Goal: Task Accomplishment & Management: Complete application form

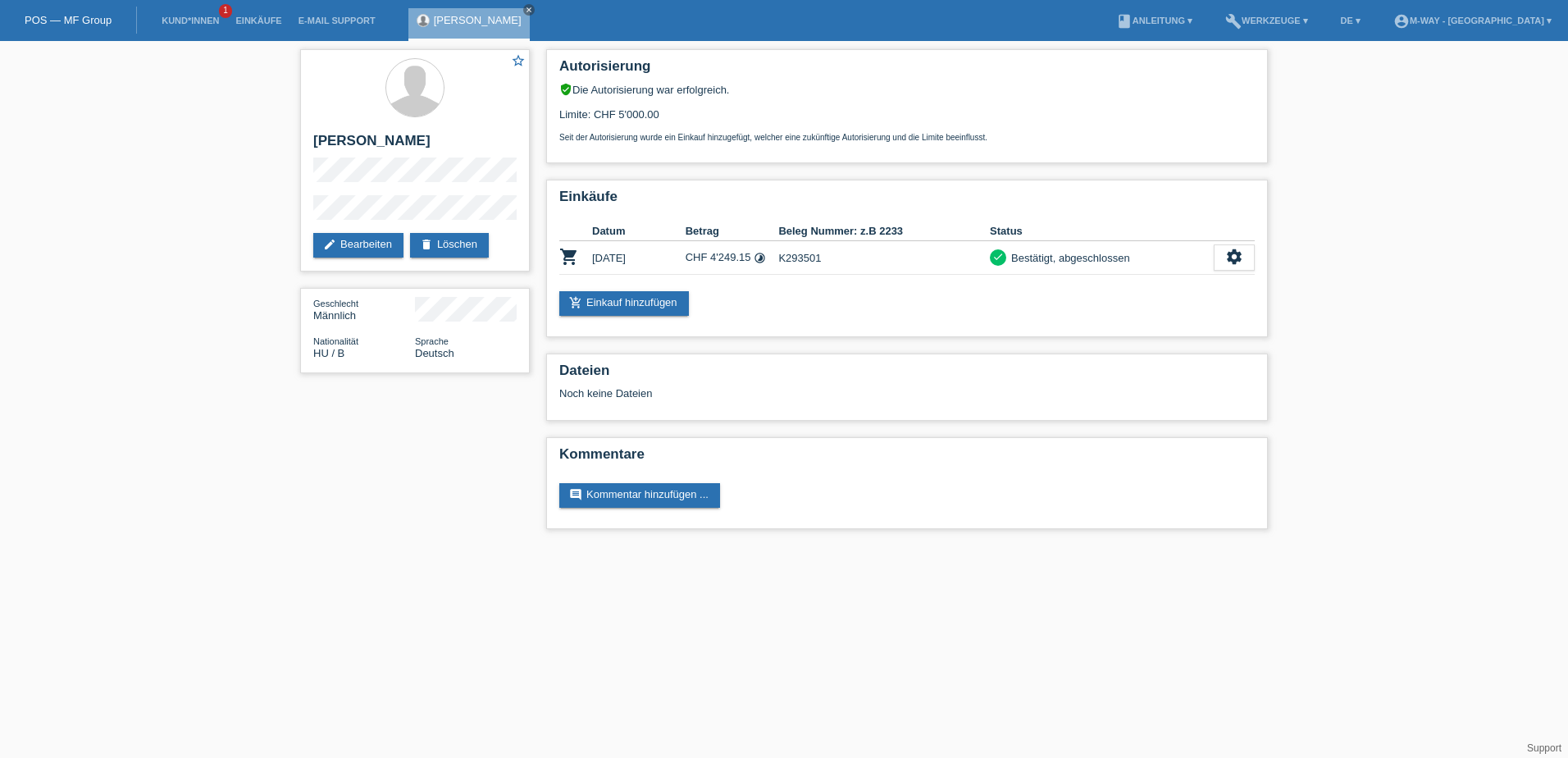
click at [54, 17] on link "POS — MF Group" at bounding box center [68, 20] width 87 height 12
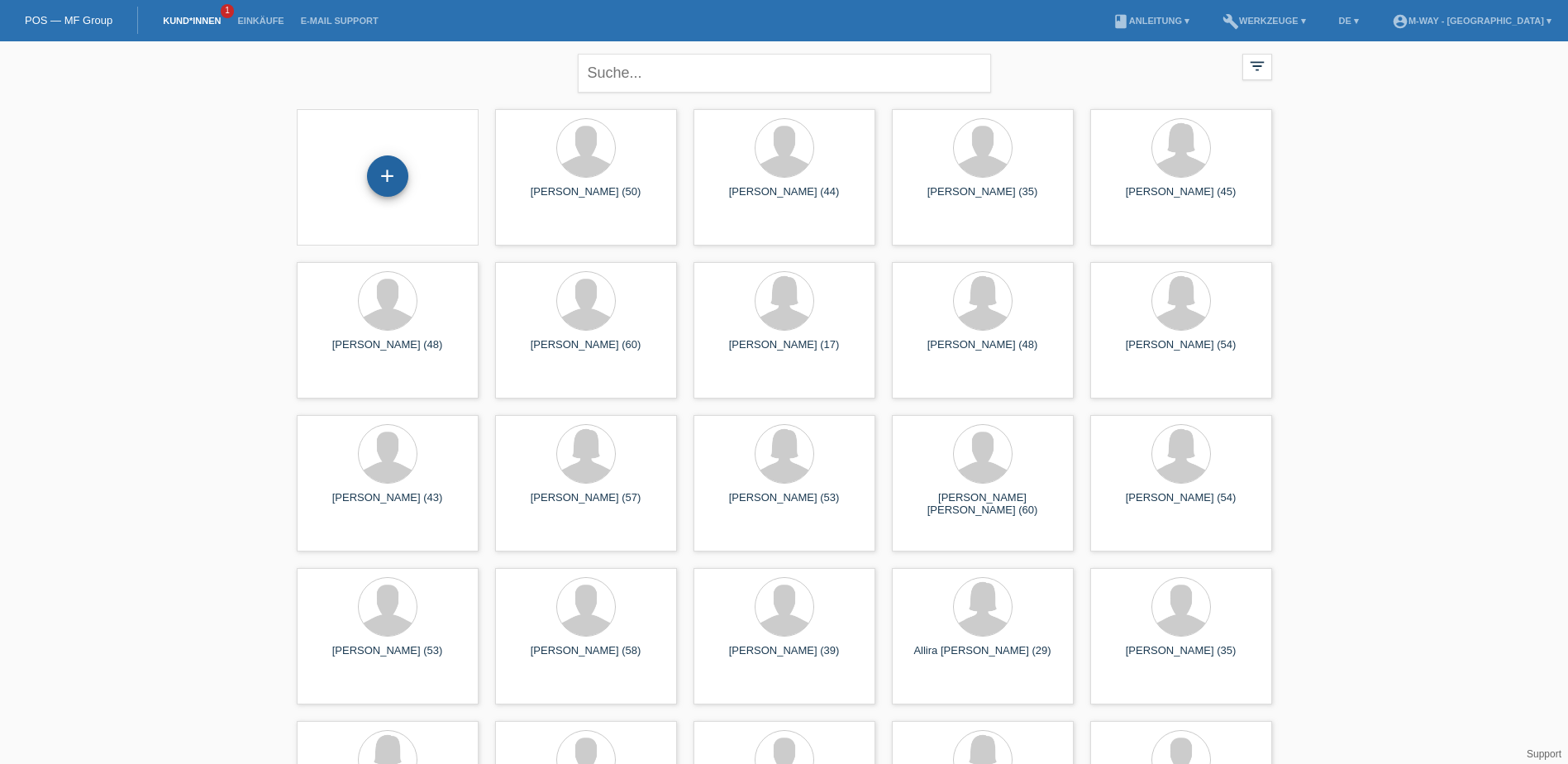
click at [394, 168] on div "+" at bounding box center [387, 176] width 42 height 42
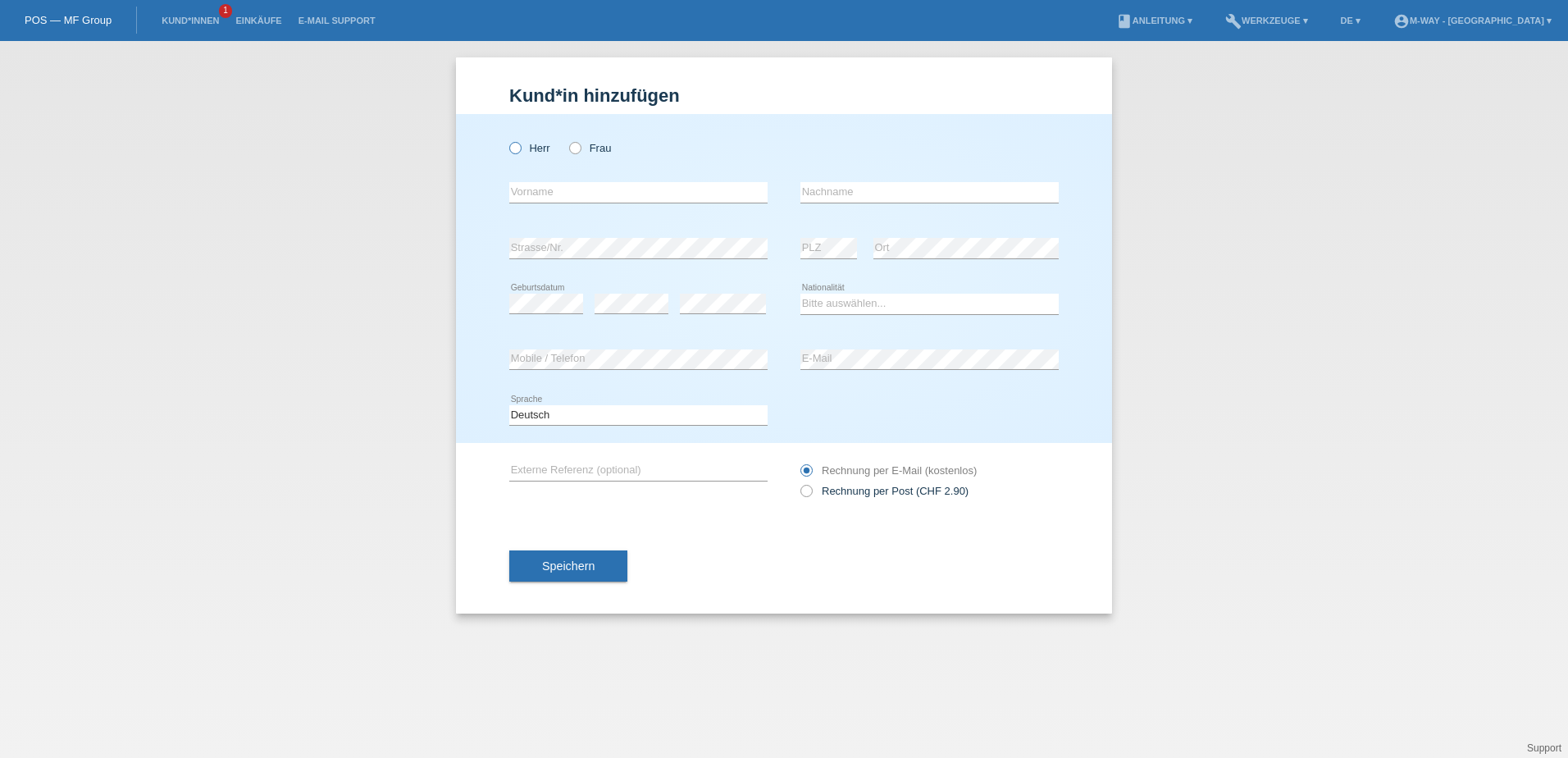
click at [507, 139] on icon at bounding box center [507, 139] width 0 height 0
click at [512, 148] on input "Herr" at bounding box center [514, 147] width 11 height 11
radio input "true"
click at [572, 192] on input "text" at bounding box center [638, 192] width 258 height 20
type input "e"
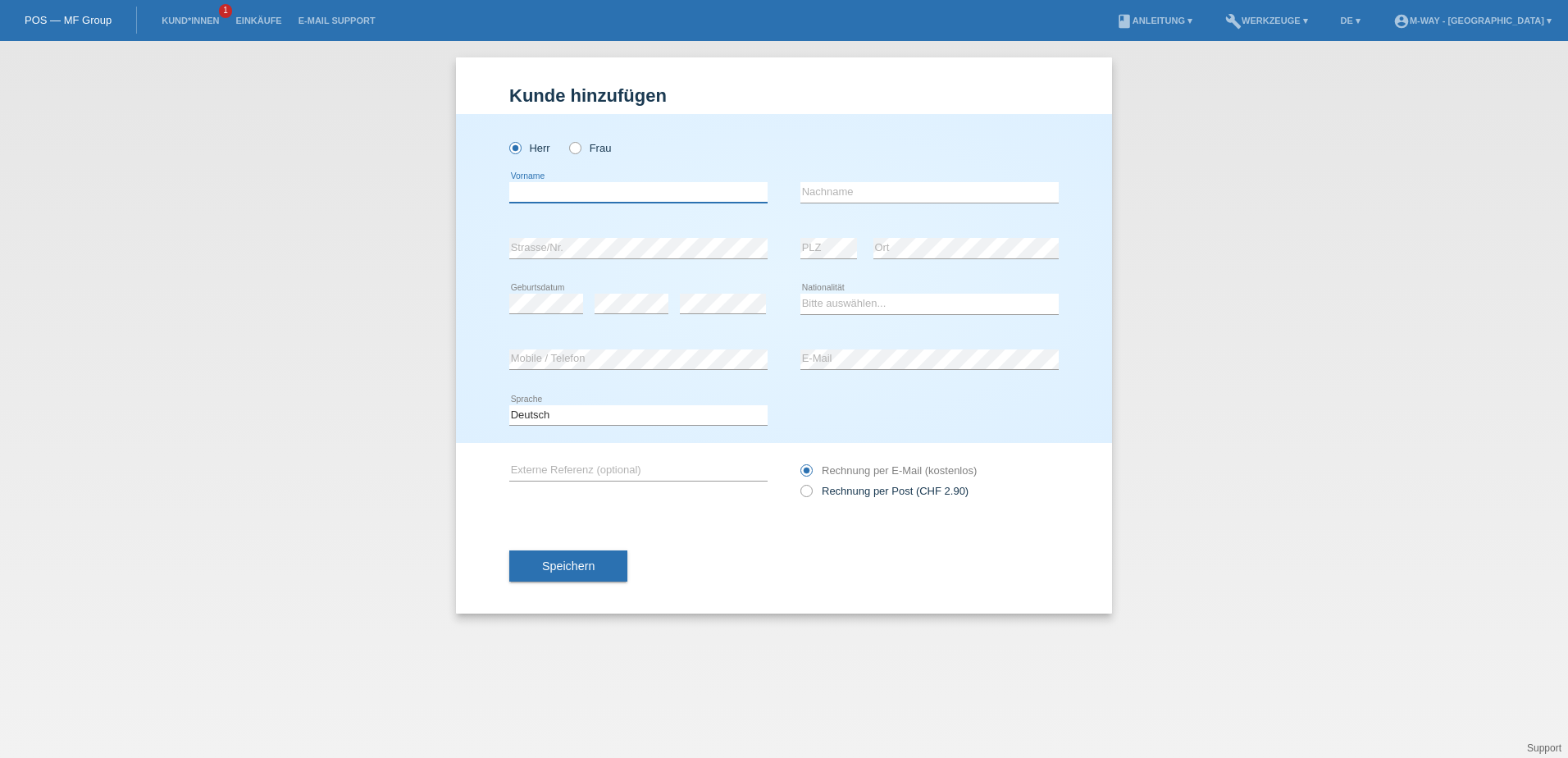
type input "b"
type input "[PERSON_NAME]"
click at [911, 191] on input "text" at bounding box center [929, 192] width 258 height 20
type input "[PERSON_NAME]"
click at [695, 412] on select "Deutsch Français Italiano English" at bounding box center [638, 415] width 258 height 20
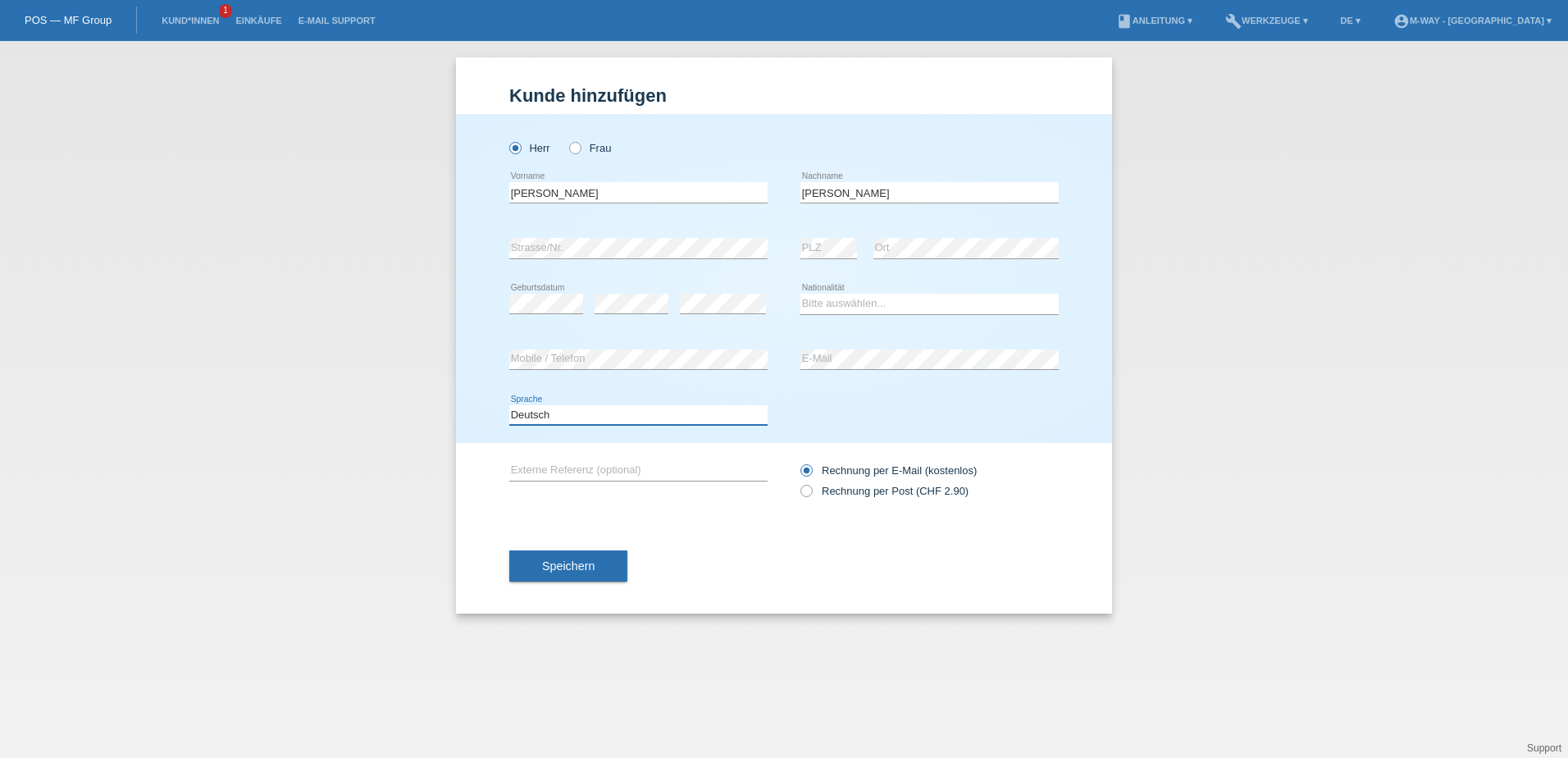
click at [509, 405] on select "Deutsch Français Italiano English" at bounding box center [638, 415] width 258 height 20
click at [582, 567] on span "Speichern" at bounding box center [568, 567] width 53 height 13
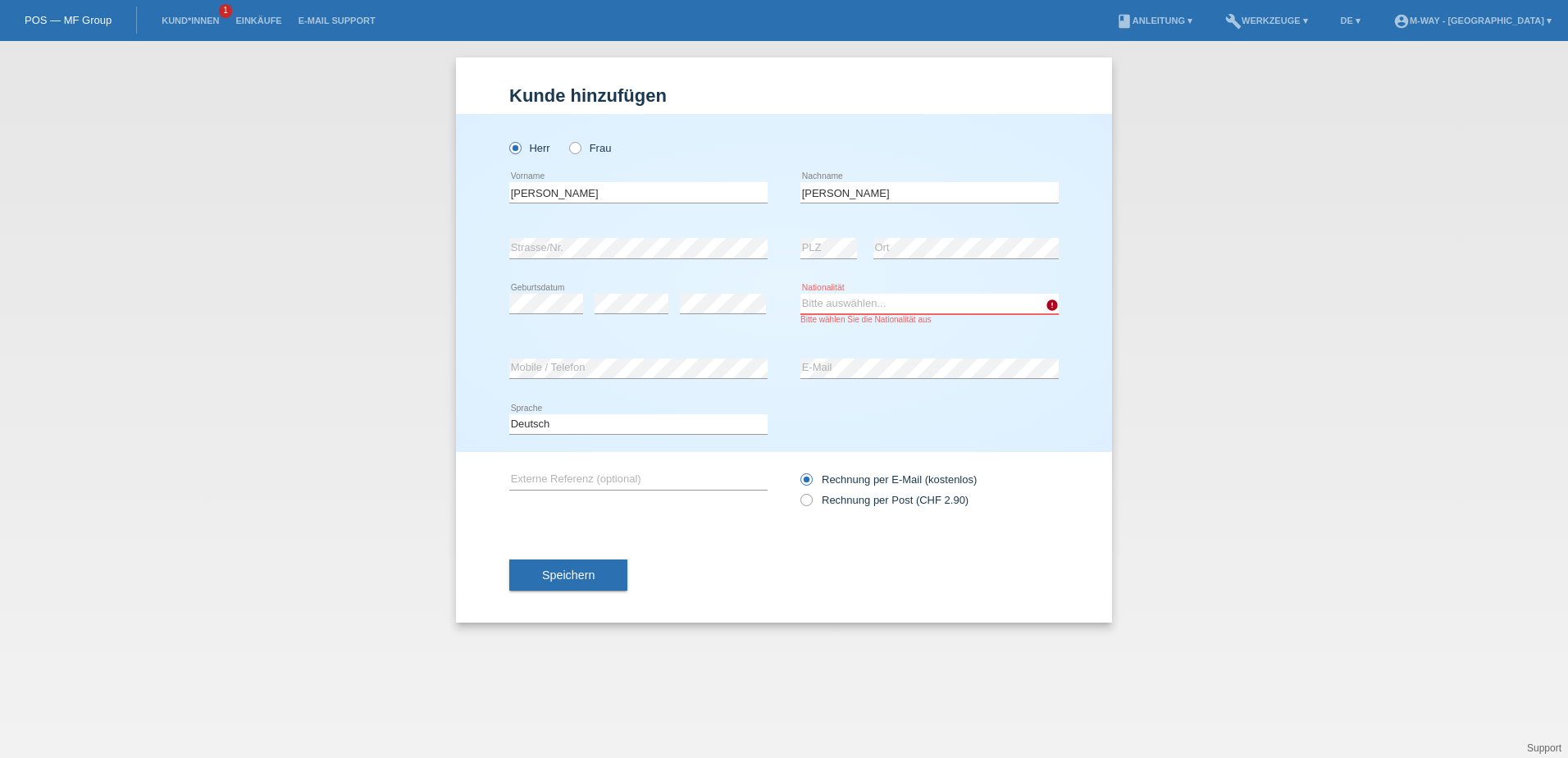
click at [861, 306] on select "Bitte auswählen... Schweiz Deutschland Liechtenstein Österreich ------------ Af…" at bounding box center [929, 304] width 258 height 20
click at [847, 302] on select "Bitte auswählen... Schweiz Deutschland Liechtenstein Österreich ------------ Af…" at bounding box center [929, 304] width 258 height 20
click at [977, 311] on select "Bitte auswählen... Schweiz Deutschland Liechtenstein Österreich ------------ Af…" at bounding box center [929, 304] width 258 height 20
select select "KM"
click at [801, 294] on select "Bitte auswählen... Schweiz Deutschland Liechtenstein Österreich ------------ Af…" at bounding box center [929, 304] width 258 height 20
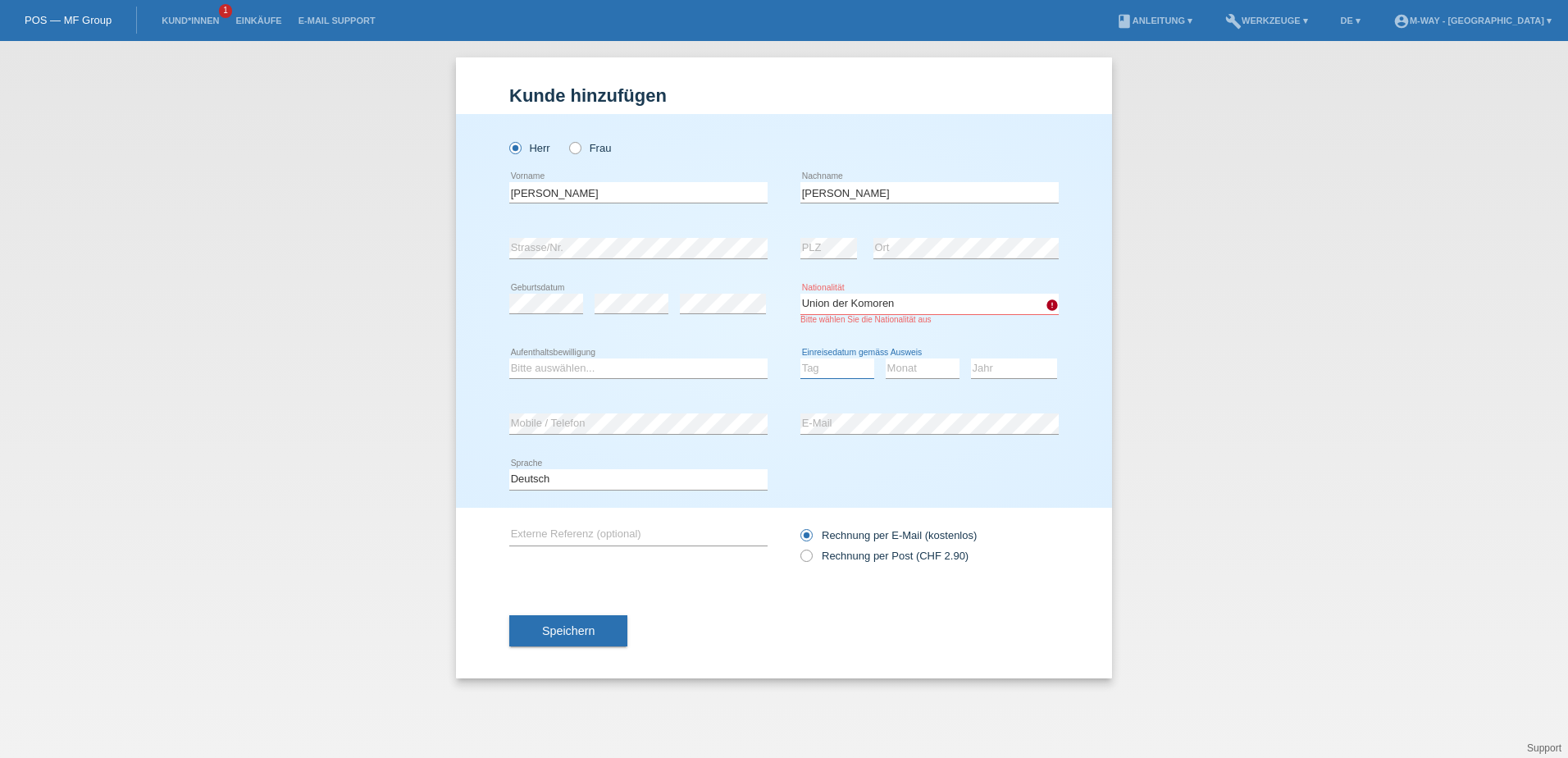
click at [823, 359] on select "Tag 01 02 03 04 05 06 07 08 09 10 11" at bounding box center [837, 368] width 74 height 20
click at [551, 371] on select "Bitte auswählen... C B B - Flüchtlingsstatus Andere" at bounding box center [638, 368] width 258 height 20
select select "B"
click at [509, 358] on select "Bitte auswählen... C B B - Flüchtlingsstatus Andere" at bounding box center [638, 368] width 258 height 20
click at [817, 362] on select "Tag 01 02 03 04 05 06 07 08 09 10 11" at bounding box center [837, 368] width 74 height 20
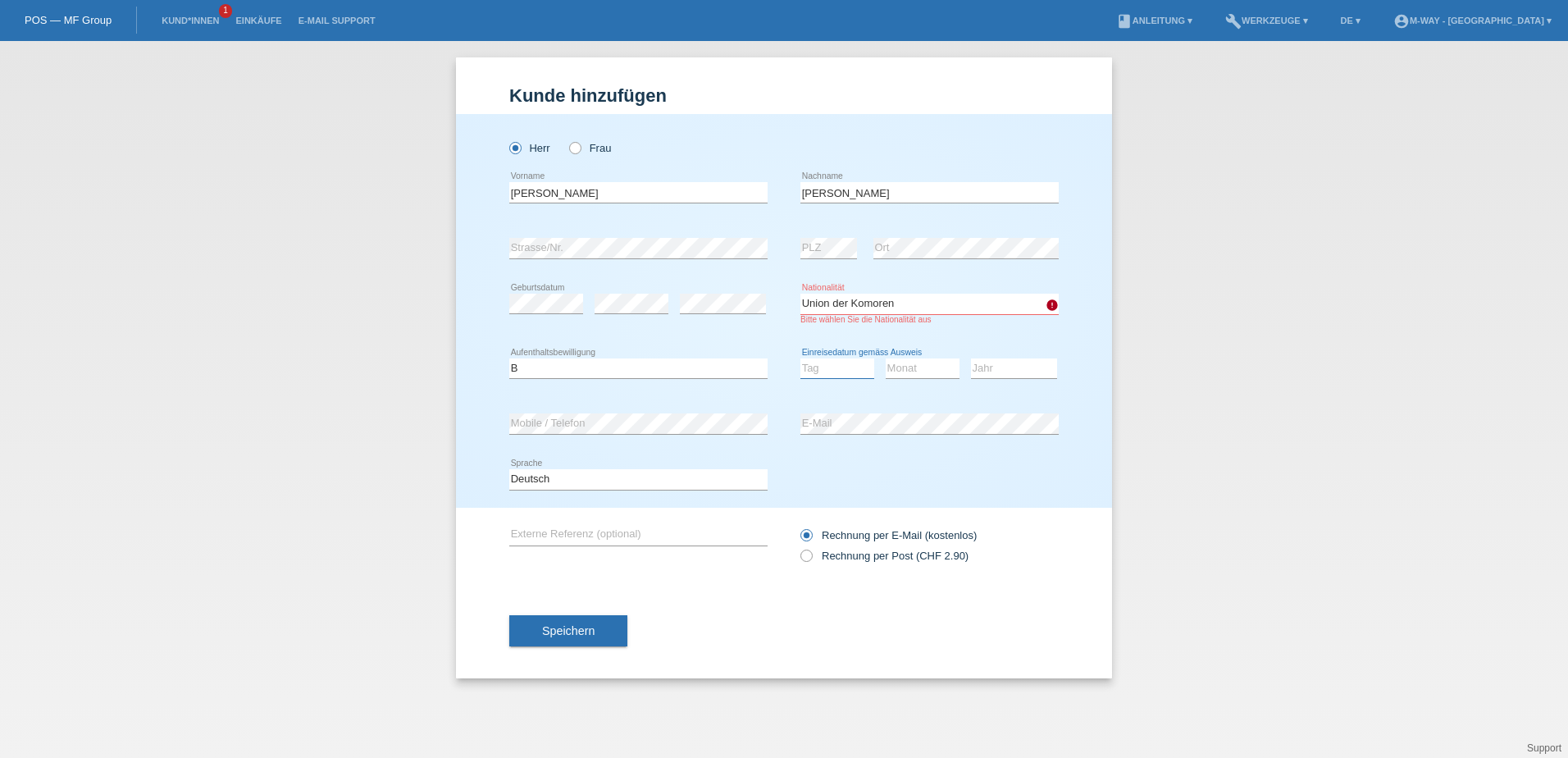
select select "01"
click at [801, 358] on select "Tag 01 02 03 04 05 06 07 08 09 10 11" at bounding box center [837, 368] width 74 height 20
click at [951, 363] on select "Monat 01 02 03 04 05 06 07 08 09 10 11" at bounding box center [923, 368] width 74 height 20
select select "04"
click at [886, 358] on select "Monat 01 02 03 04 05 06 07 08 09 10 11" at bounding box center [923, 368] width 74 height 20
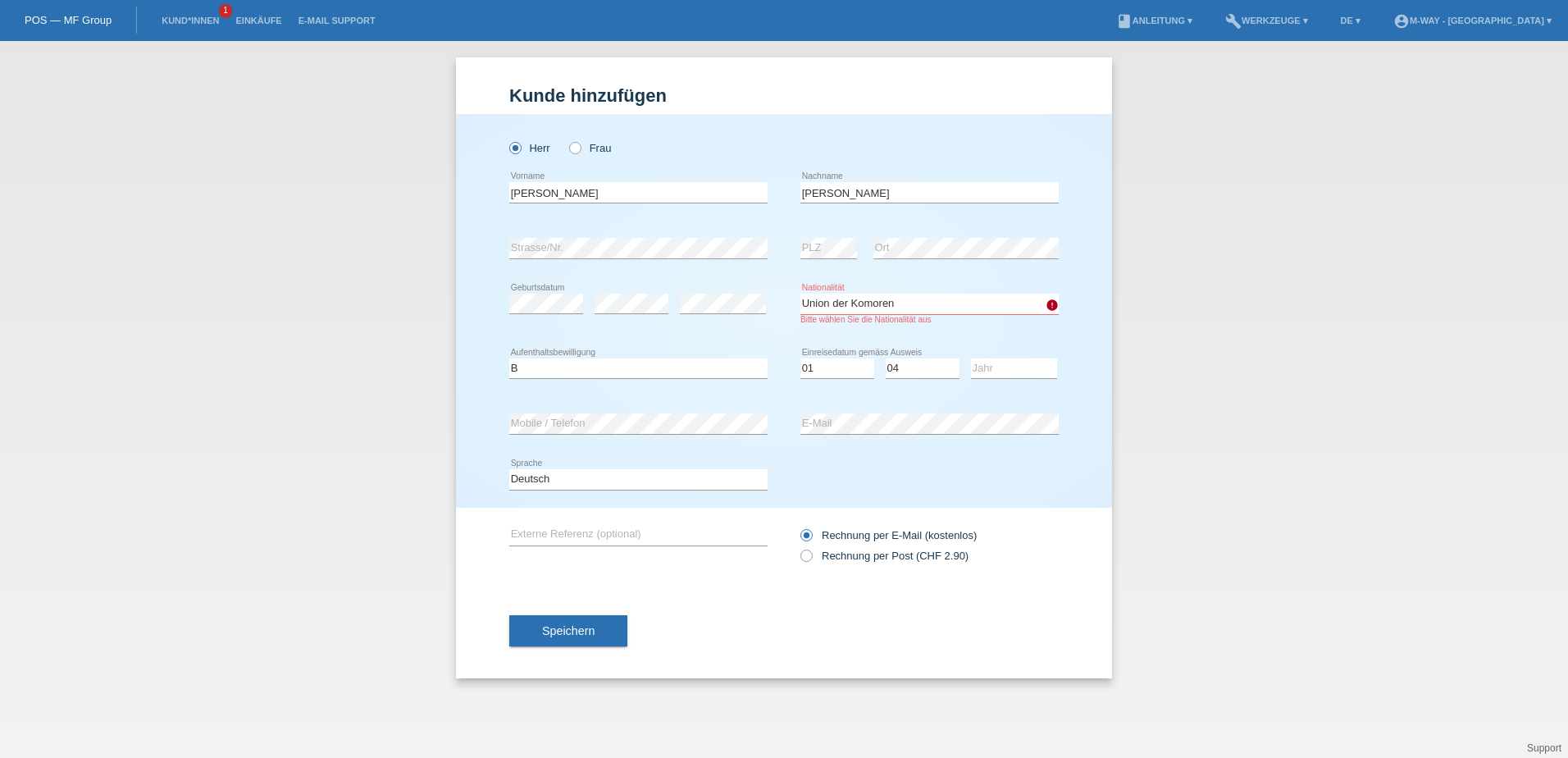
click at [1013, 379] on icon at bounding box center [1014, 379] width 86 height 1
click at [1014, 371] on select "Jahr 2025 2024 2023 2022 2021 2020 2019 2018 2017 2016 2015 2014 2013 2012 2011…" at bounding box center [1014, 368] width 86 height 20
select select "2013"
click at [971, 358] on select "Jahr 2025 2024 2023 2022 2021 2020 2019 2018 2017 2016 2015 2014 2013 2012 2011…" at bounding box center [1014, 368] width 86 height 20
click at [933, 306] on select "Bitte auswählen... Schweiz Deutschland Liechtenstein Österreich ------------ Af…" at bounding box center [929, 304] width 258 height 20
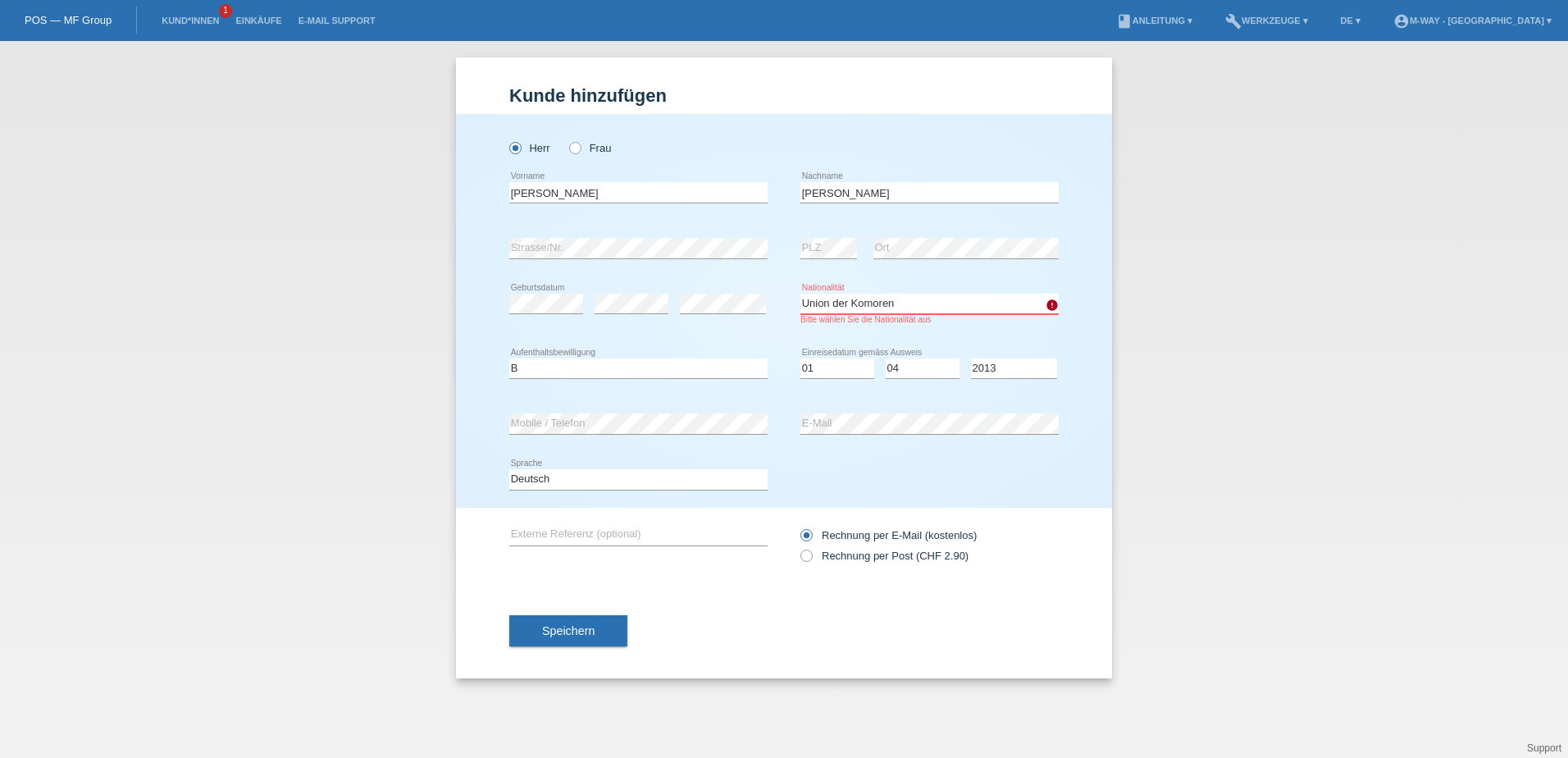
select select "HU"
click at [801, 294] on select "Bitte auswählen... Schweiz Deutschland Liechtenstein Österreich ------------ Af…" at bounding box center [929, 304] width 258 height 20
click at [618, 637] on button "Speichern" at bounding box center [567, 631] width 118 height 31
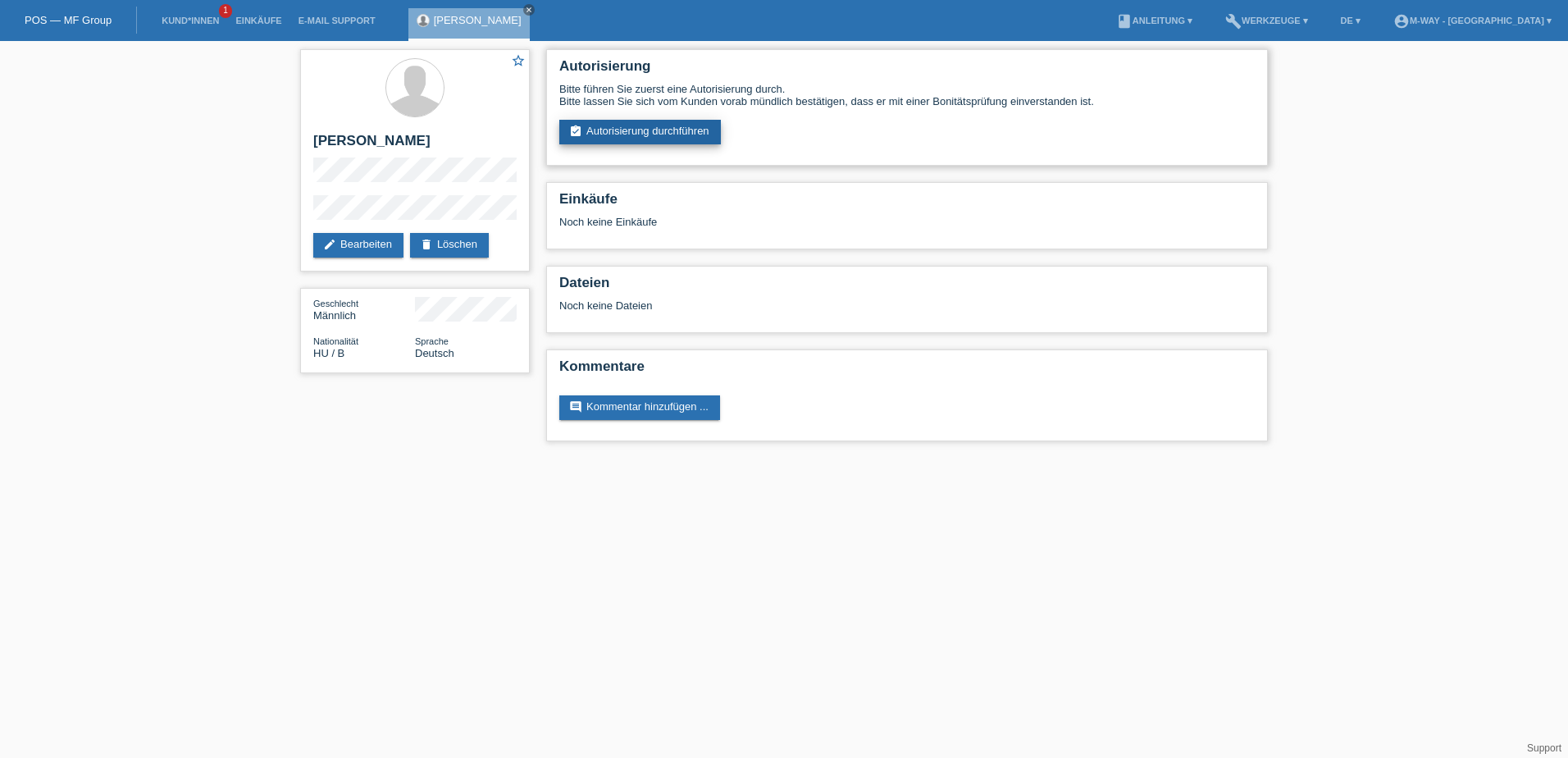
click at [626, 138] on link "assignment_turned_in Autorisierung durchführen" at bounding box center [640, 133] width 161 height 25
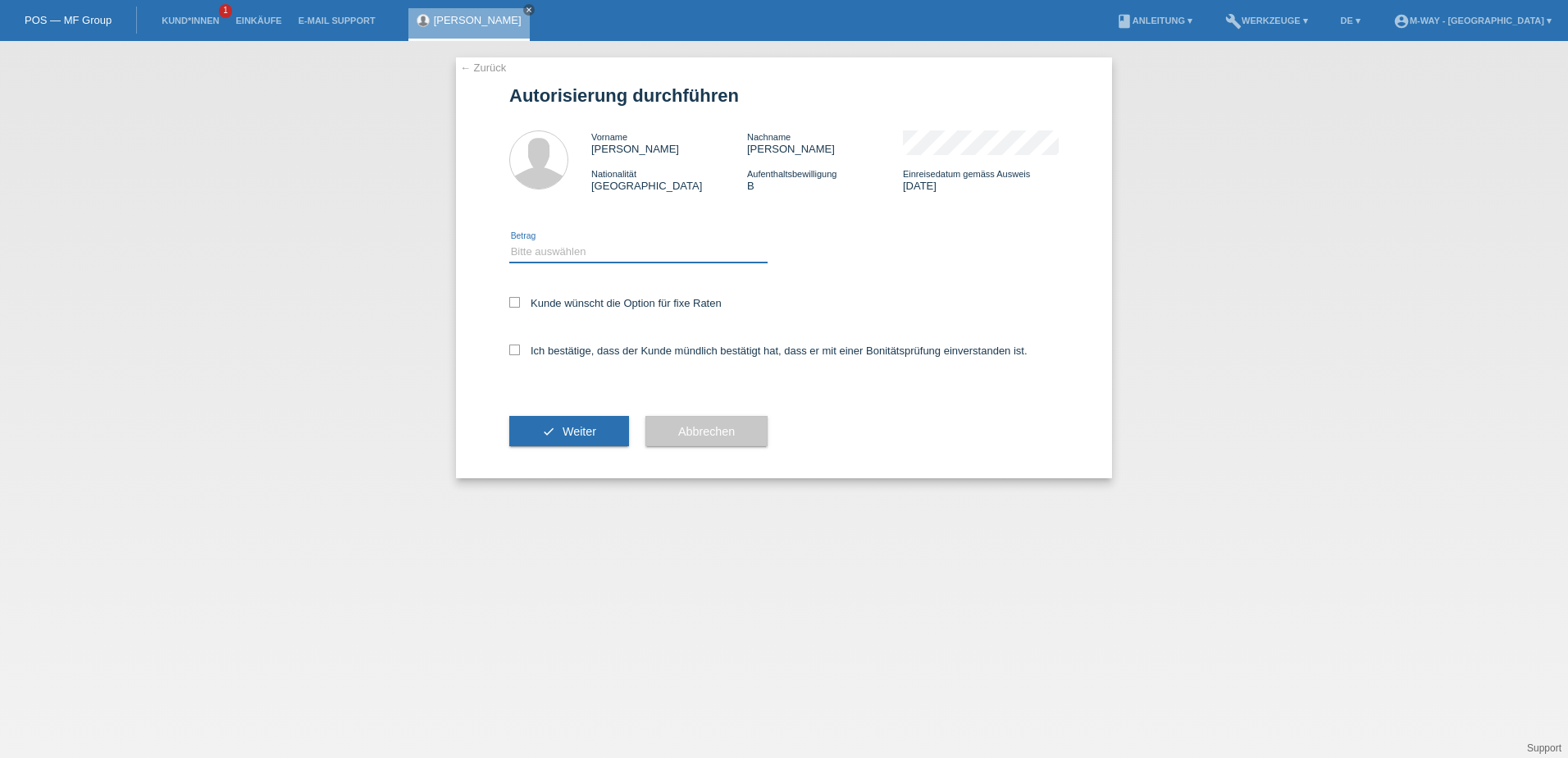
click at [567, 256] on select "Bitte auswählen CHF 1.00 - CHF 499.00 CHF 500.00 - CHF 1'999.00 CHF 2'000.00 - …" at bounding box center [638, 252] width 258 height 20
select select "3"
click at [509, 242] on select "Bitte auswählen CHF 1.00 - CHF 499.00 CHF 500.00 - CHF 1'999.00 CHF 2'000.00 - …" at bounding box center [638, 252] width 258 height 20
click at [512, 304] on icon at bounding box center [514, 302] width 11 height 11
click at [512, 304] on input "Kunde wünscht die Option für fixe Raten" at bounding box center [514, 302] width 11 height 11
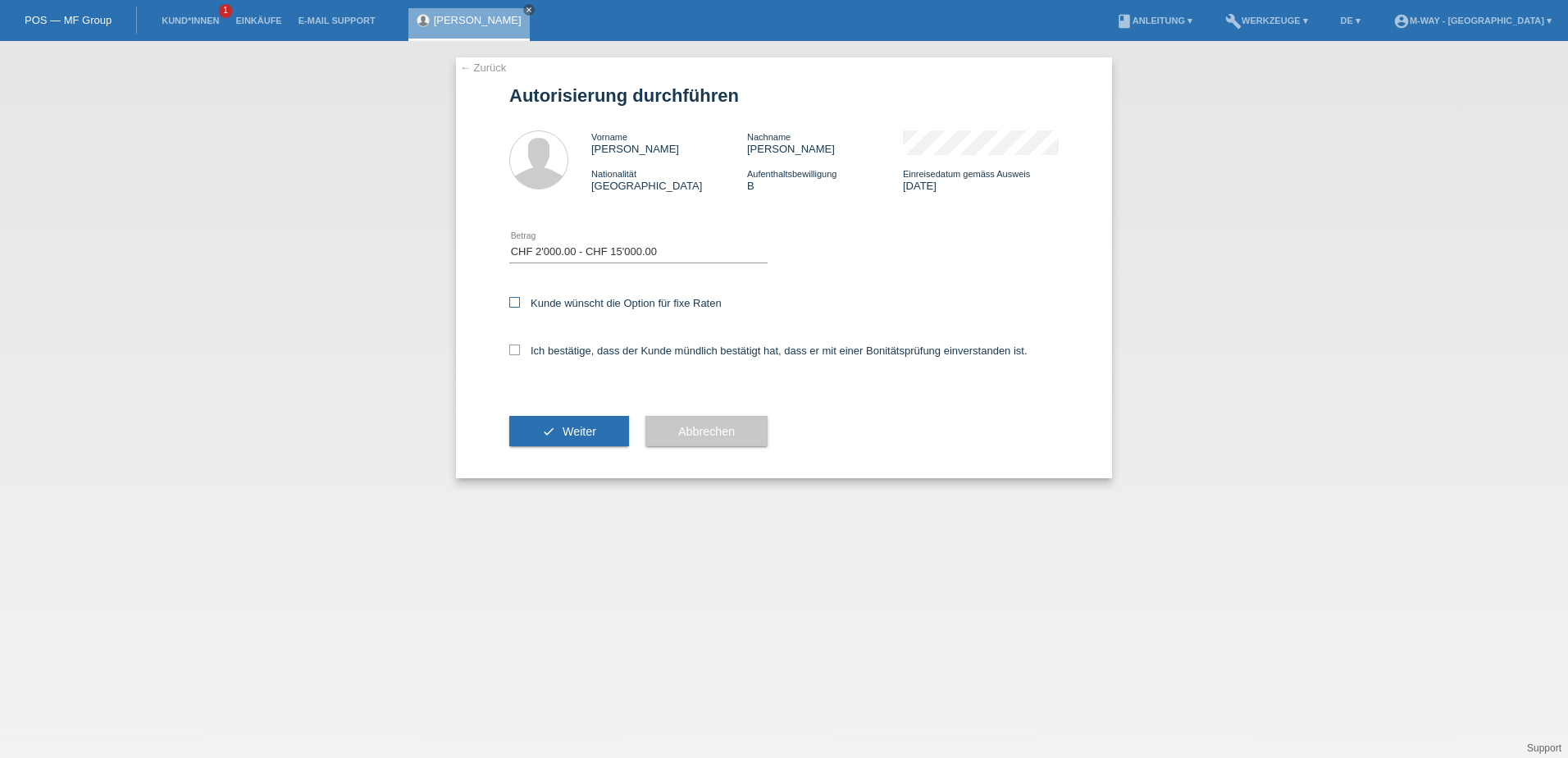
checkbox input "true"
click at [515, 352] on icon at bounding box center [514, 350] width 11 height 11
click at [515, 352] on input "Ich bestätige, dass der Kunde mündlich bestätigt hat, dass er mit einer Bonität…" at bounding box center [514, 350] width 11 height 11
checkbox input "true"
click at [571, 430] on span "Weiter" at bounding box center [579, 431] width 34 height 13
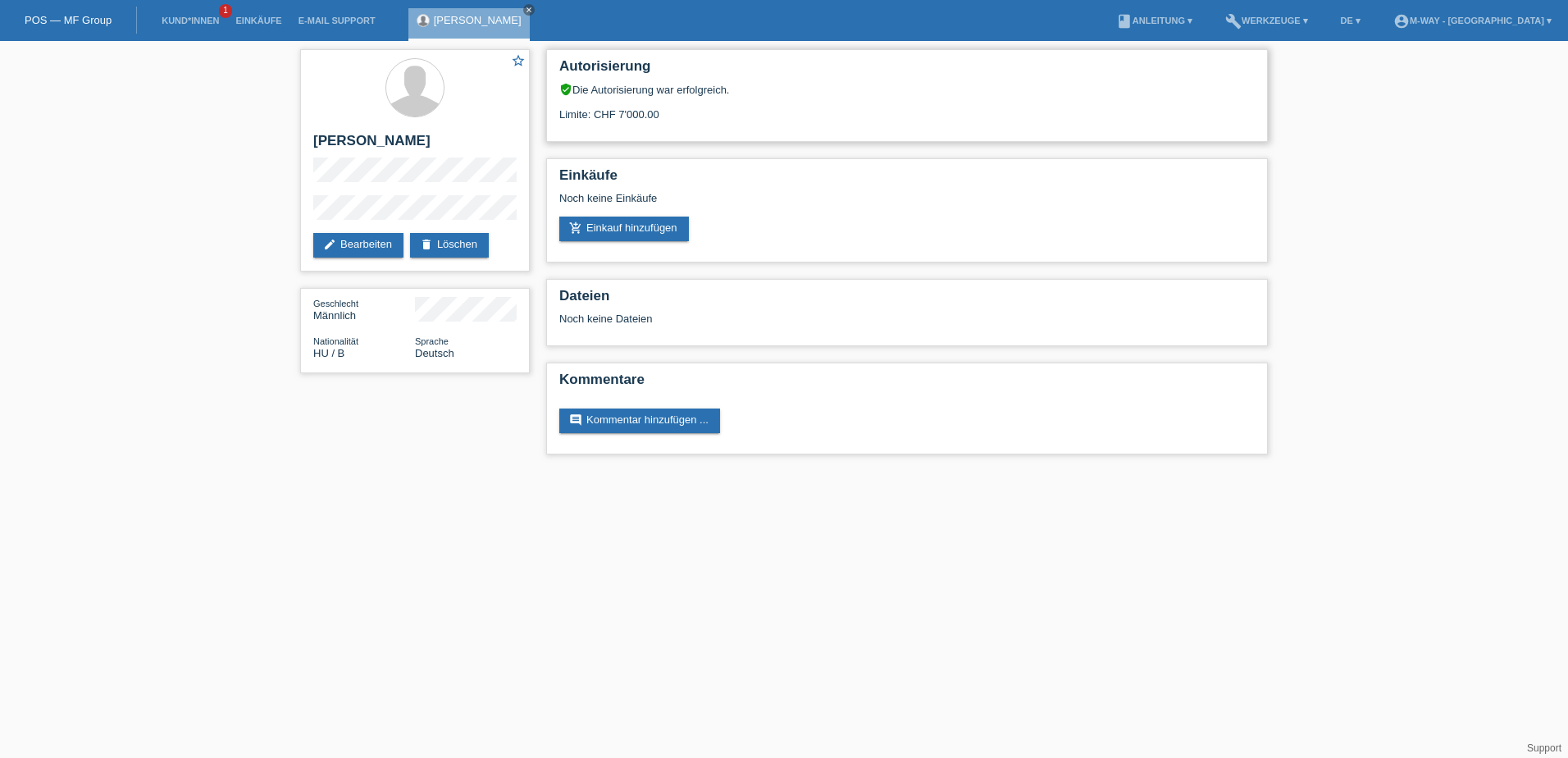
click at [630, 115] on div "Limite: CHF 7'000.00" at bounding box center [907, 109] width 695 height 25
drag, startPoint x: 630, startPoint y: 115, endPoint x: 645, endPoint y: 225, distance: 111.0
click at [645, 225] on link "add_shopping_cart Einkauf hinzufügen" at bounding box center [624, 230] width 130 height 25
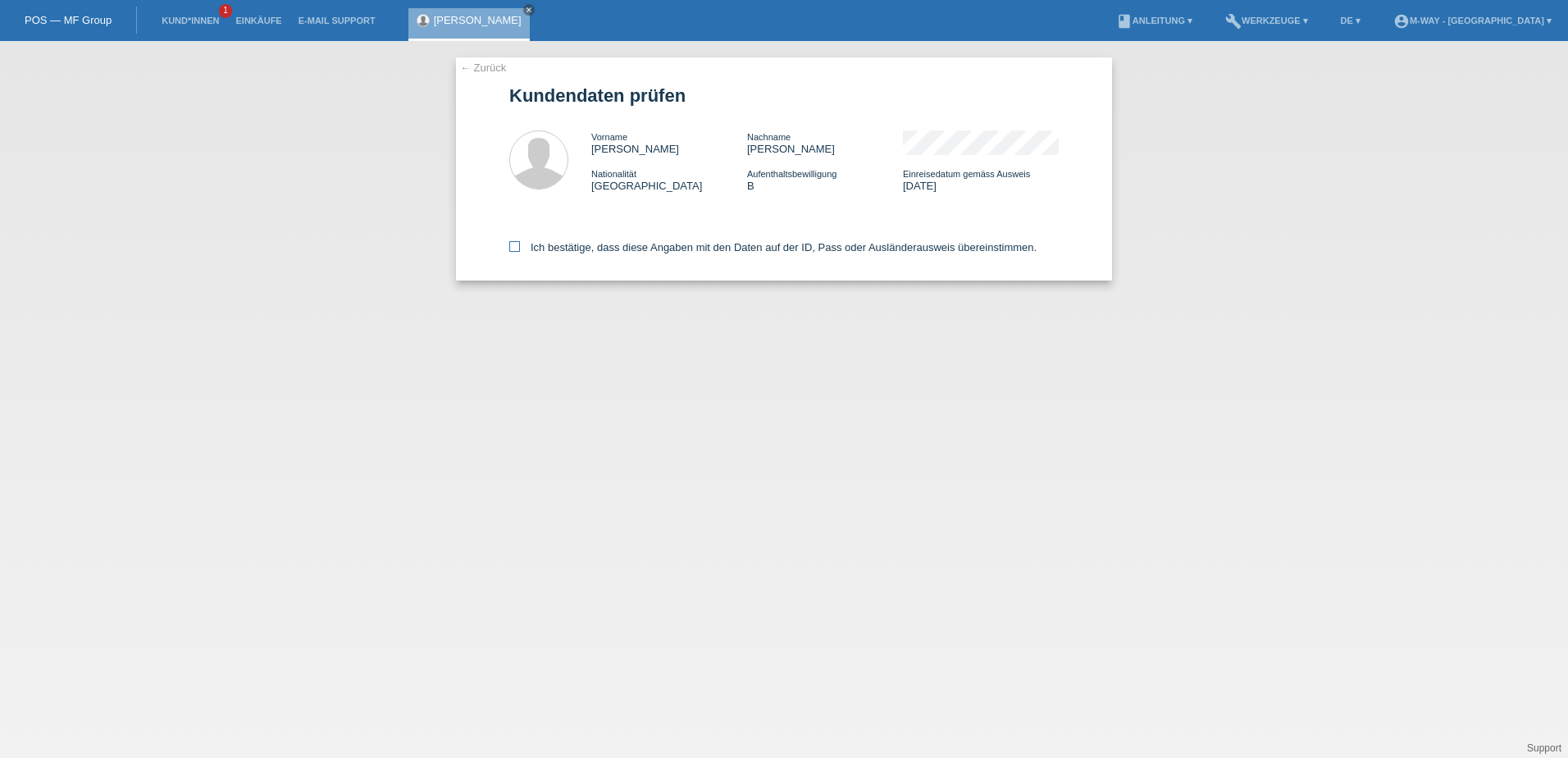
click at [511, 247] on icon at bounding box center [514, 246] width 11 height 11
click at [511, 247] on input "Ich bestätige, dass diese Angaben mit den Daten auf der ID, Pass oder Ausländer…" at bounding box center [514, 246] width 11 height 11
checkbox input "true"
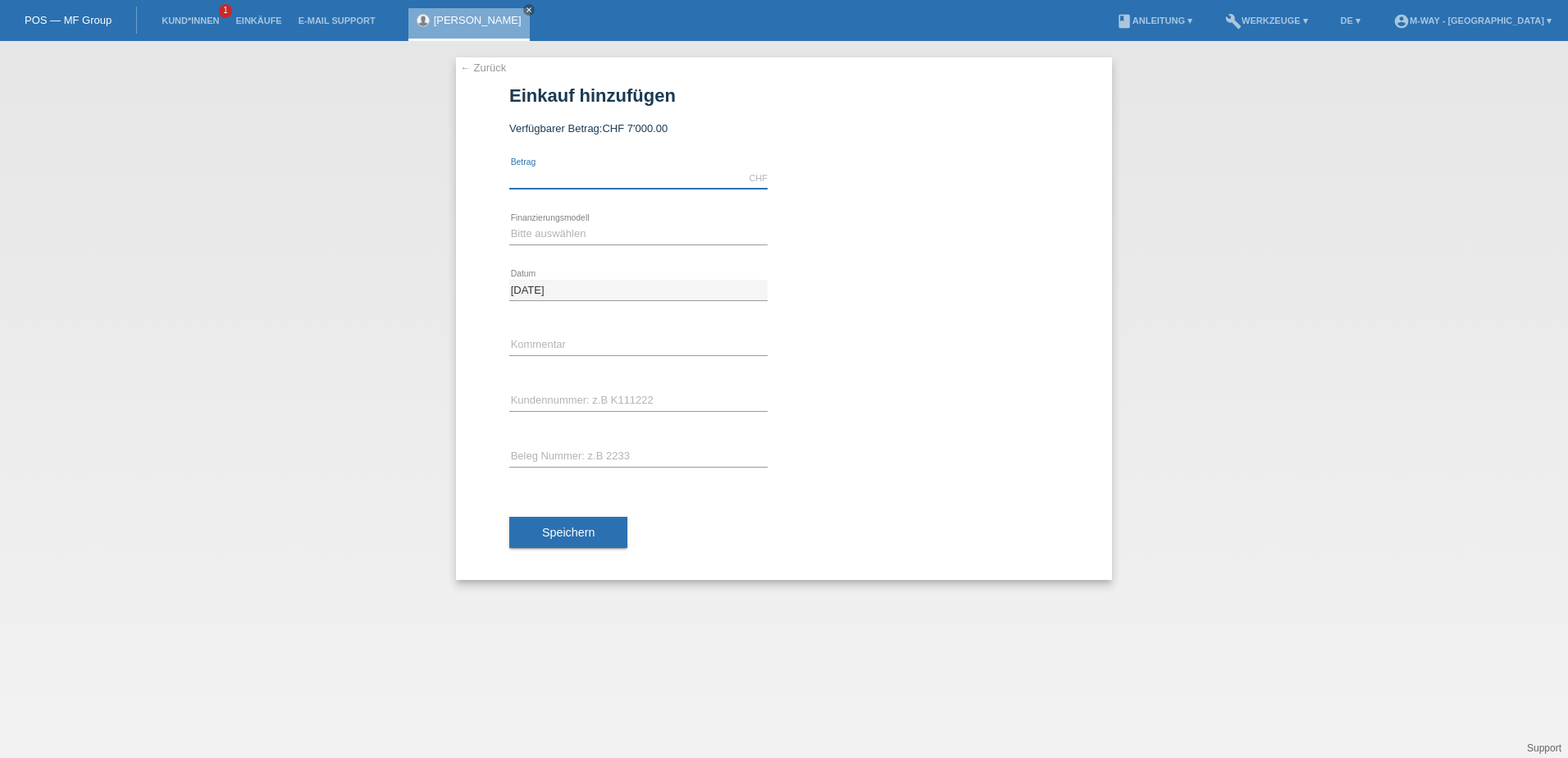
click at [555, 183] on input "text" at bounding box center [638, 178] width 258 height 20
click at [61, 19] on link "POS — MF Group" at bounding box center [68, 20] width 87 height 12
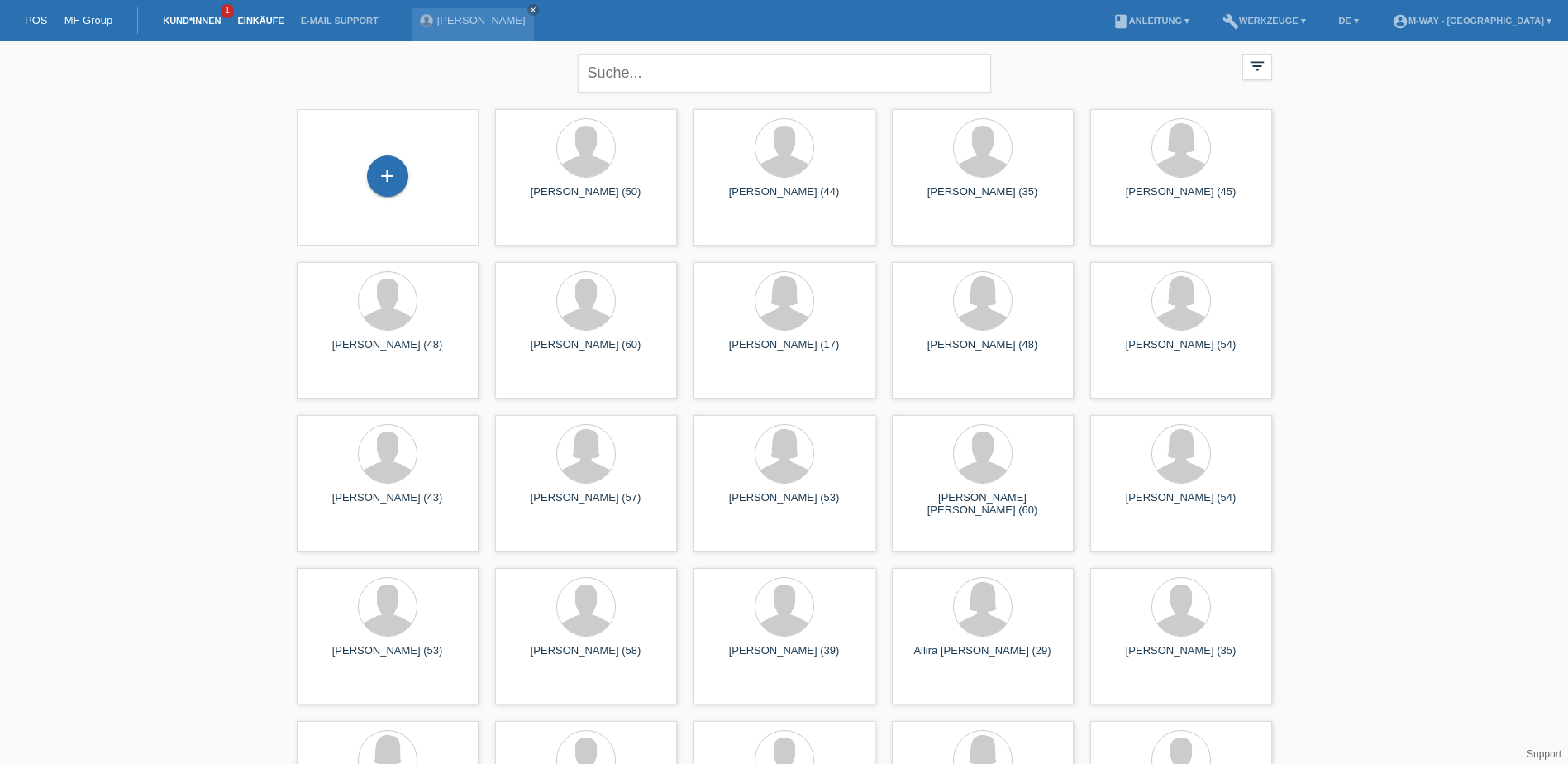
click at [280, 18] on link "Einkäufe" at bounding box center [260, 20] width 63 height 10
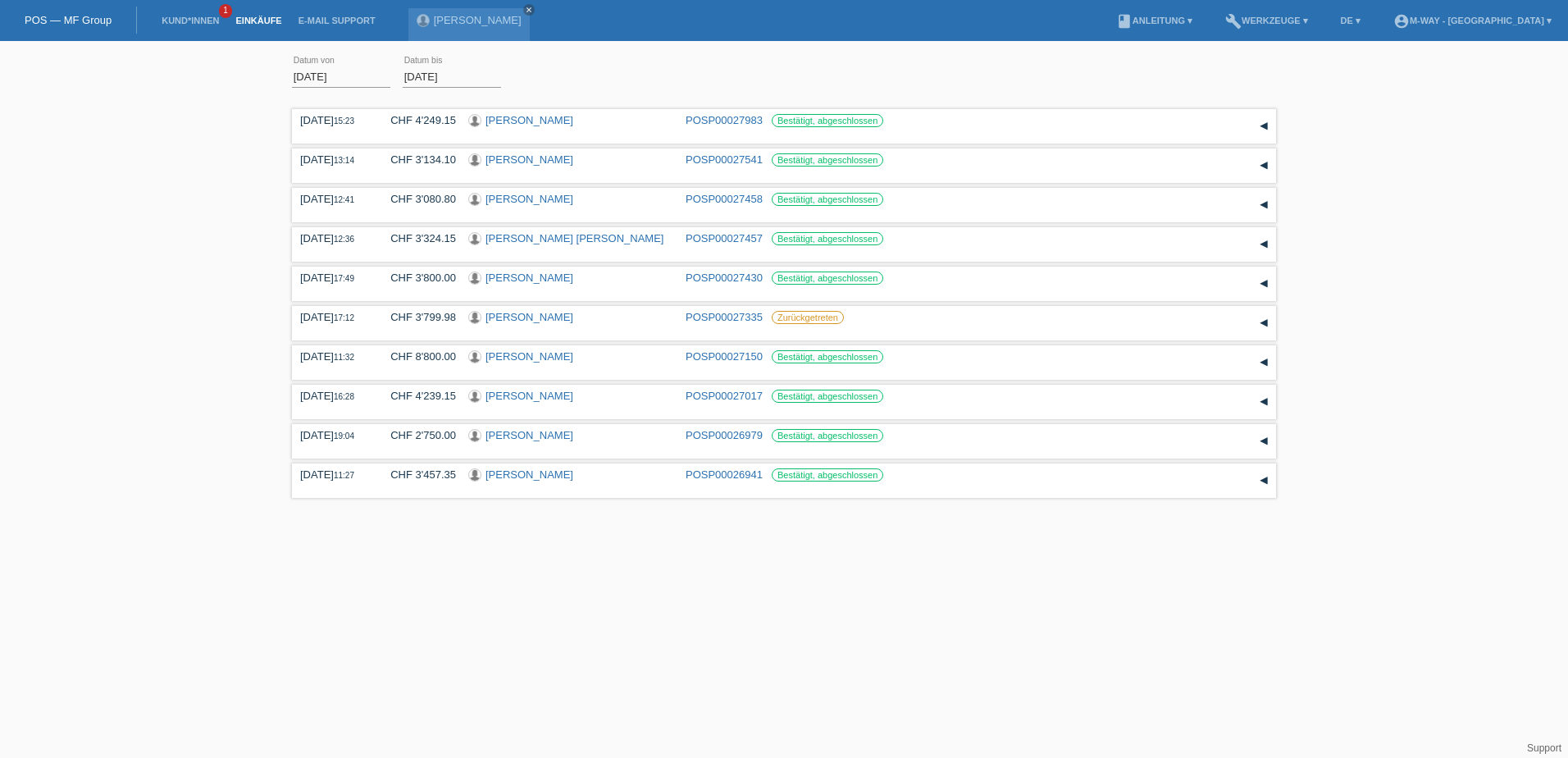
click at [107, 20] on link "POS — MF Group" at bounding box center [68, 20] width 87 height 12
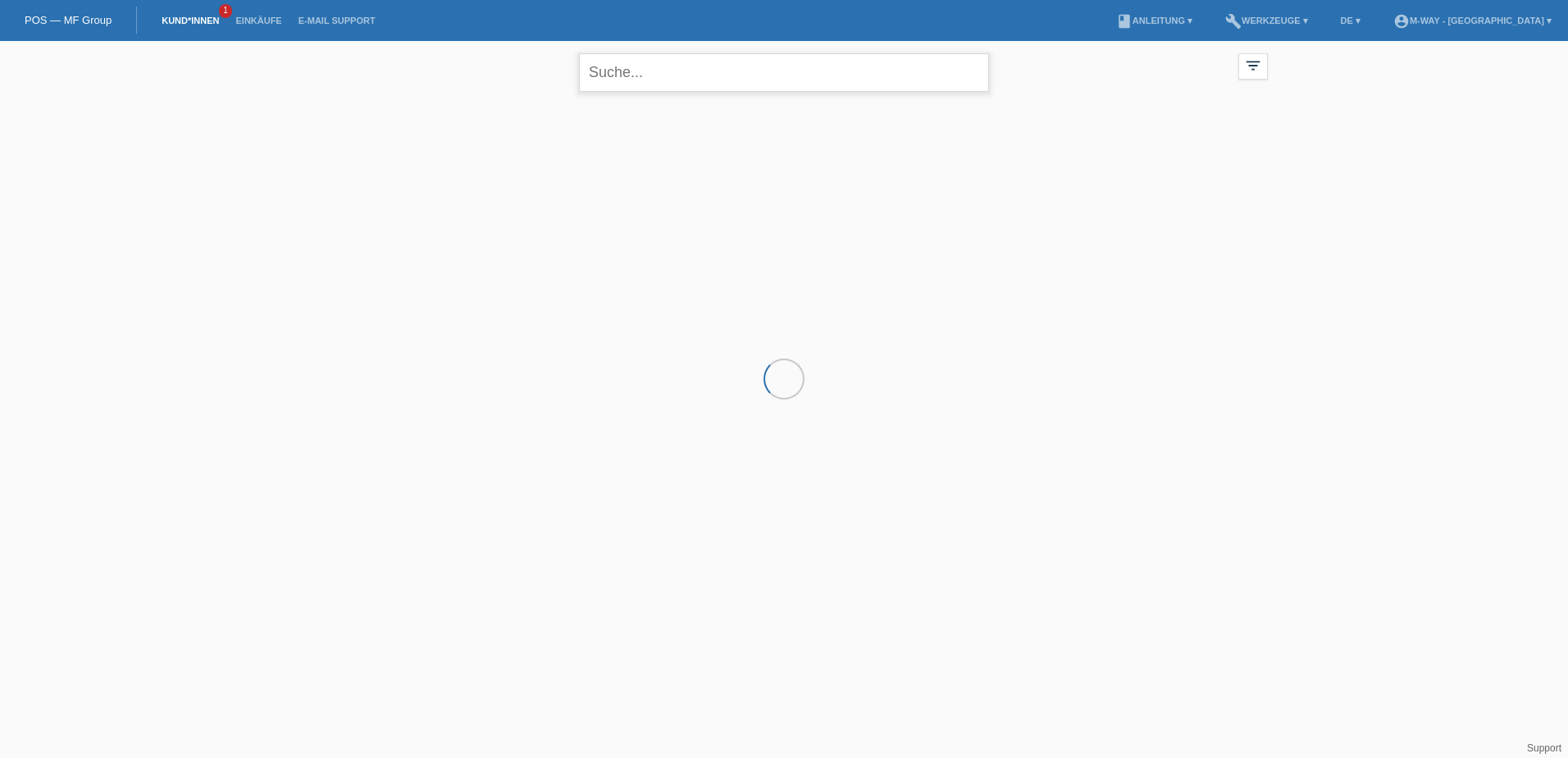
click at [736, 78] on input "text" at bounding box center [784, 73] width 410 height 38
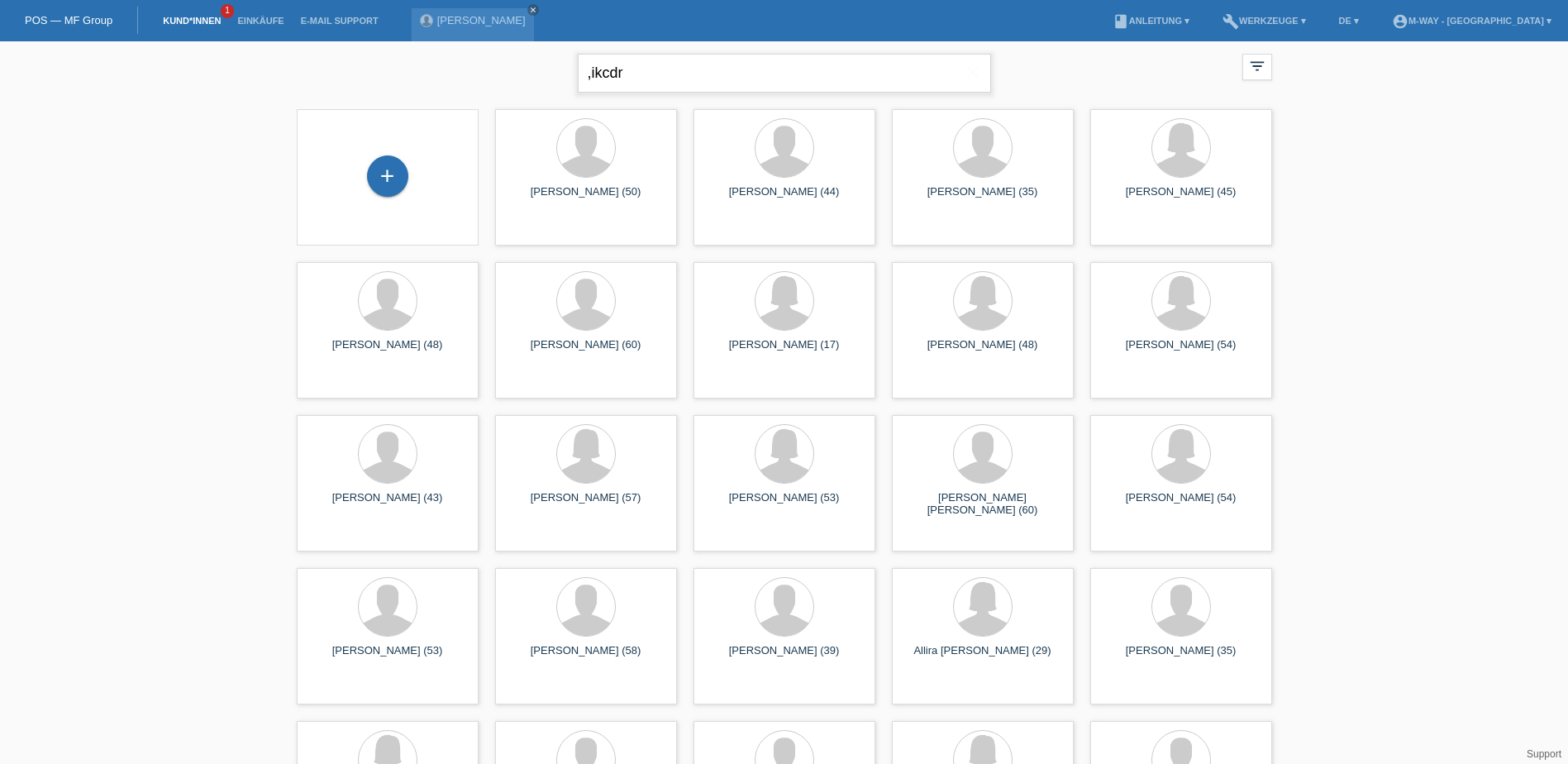
type input ",ikcdr"
click at [743, 96] on div ",ikcdr close" at bounding box center [784, 72] width 413 height 60
click at [712, 68] on input ",ikcdr" at bounding box center [784, 74] width 413 height 39
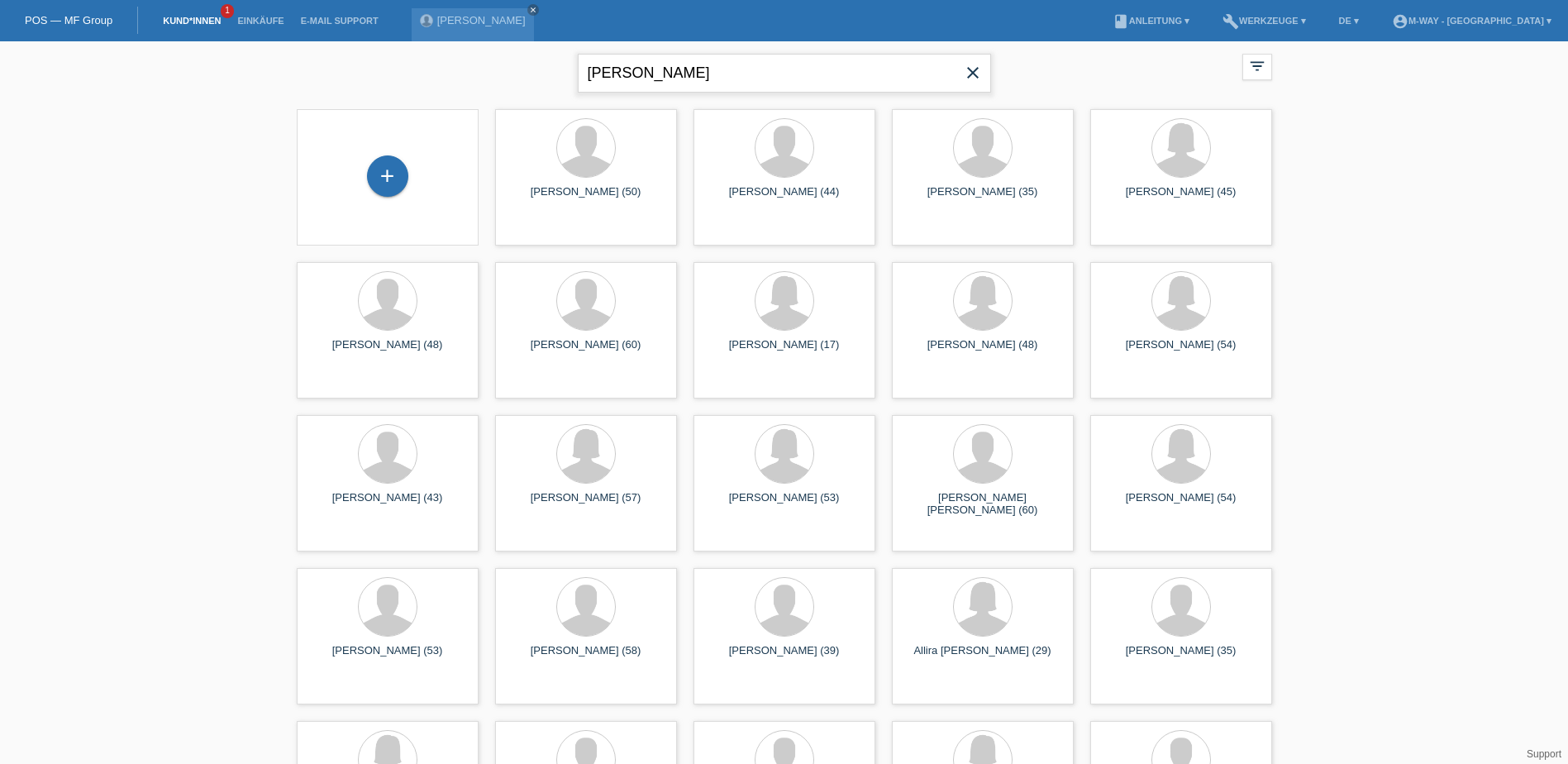
type input "BUzas"
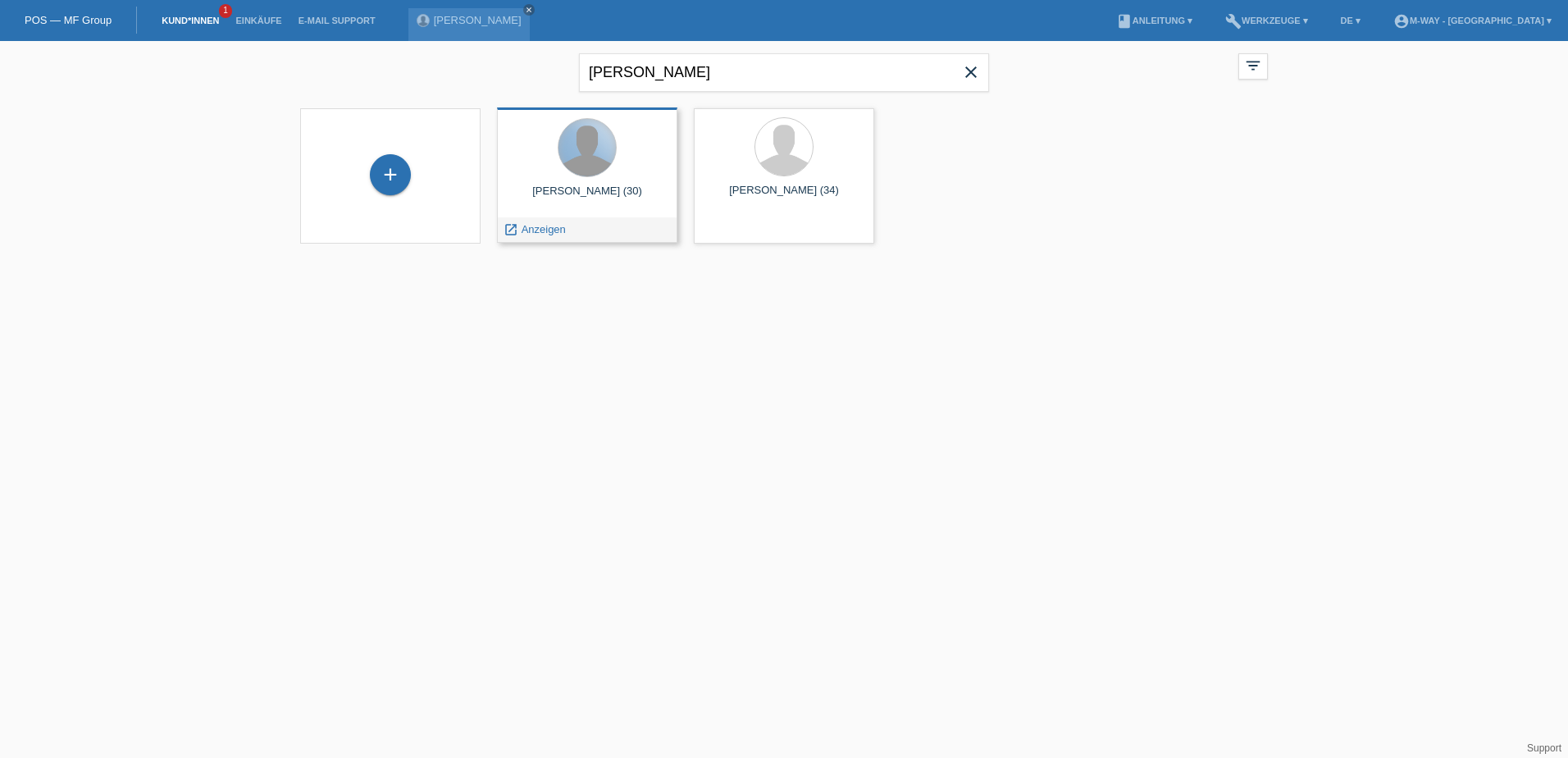
click at [594, 160] on div at bounding box center [588, 148] width 58 height 58
click at [535, 226] on span "Anzeigen" at bounding box center [543, 229] width 44 height 12
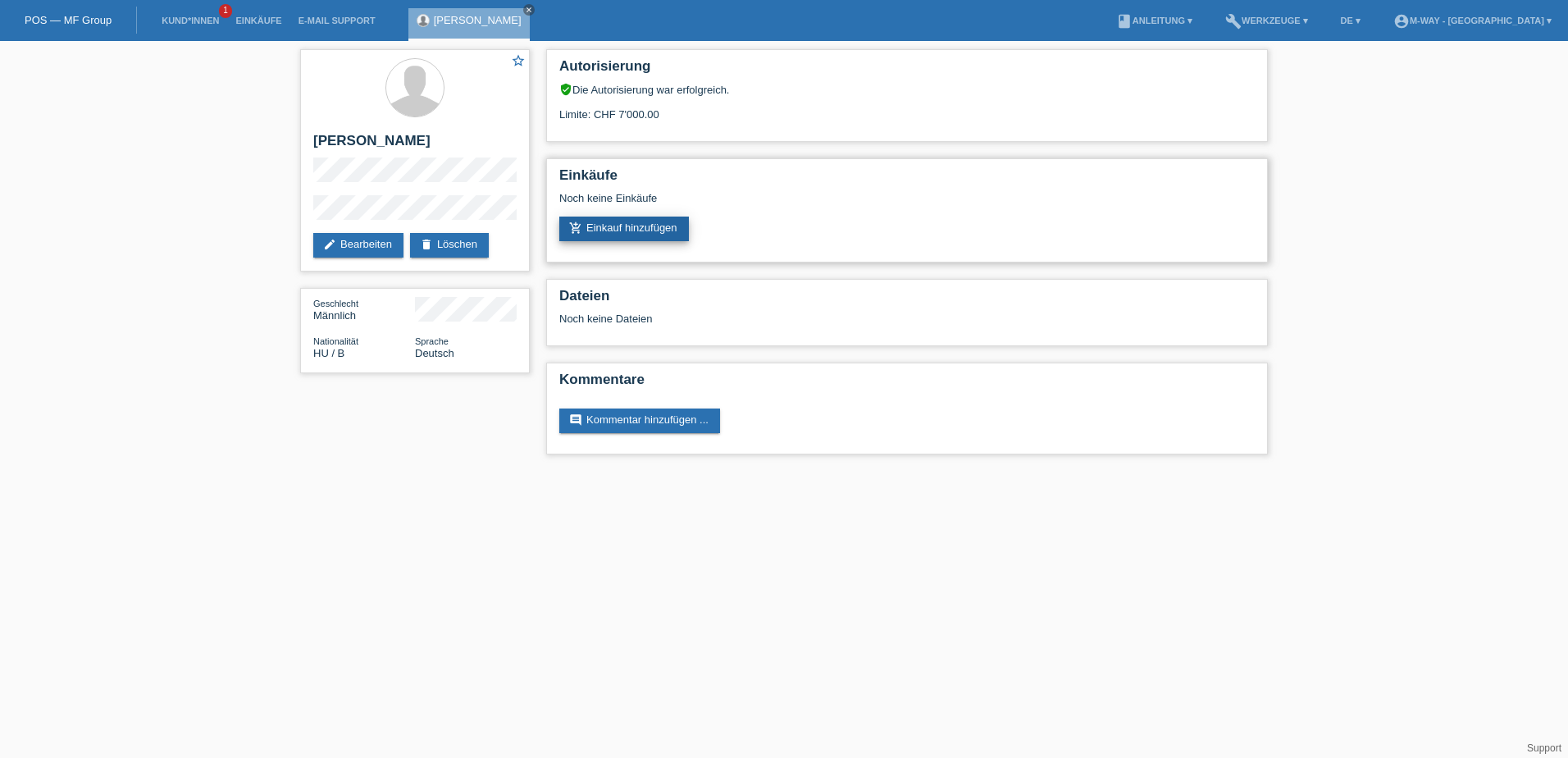
click at [653, 223] on link "add_shopping_cart Einkauf hinzufügen" at bounding box center [624, 230] width 130 height 25
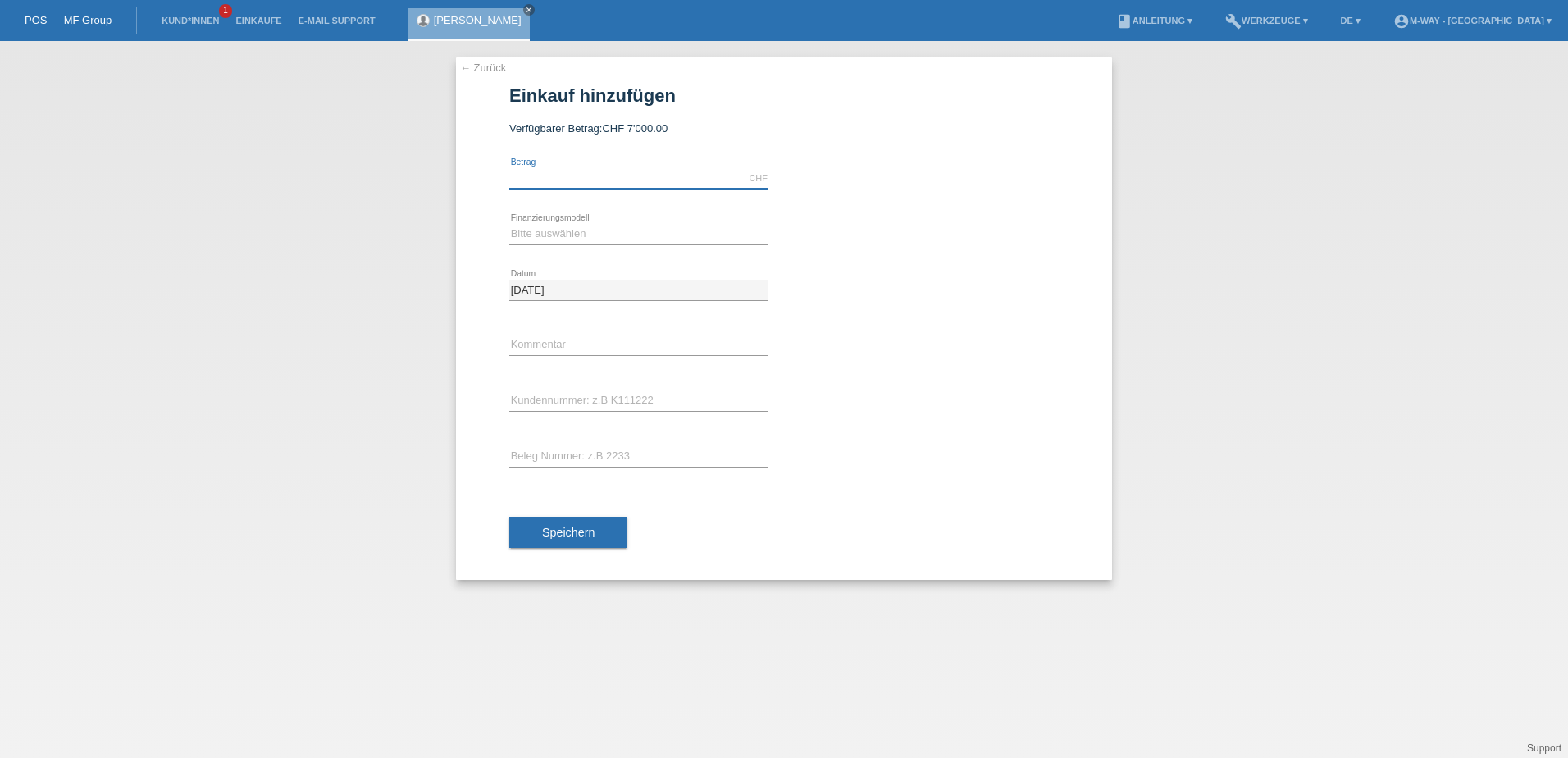
click at [551, 182] on input "text" at bounding box center [638, 178] width 258 height 20
click at [490, 72] on link "← Zurück" at bounding box center [483, 67] width 46 height 12
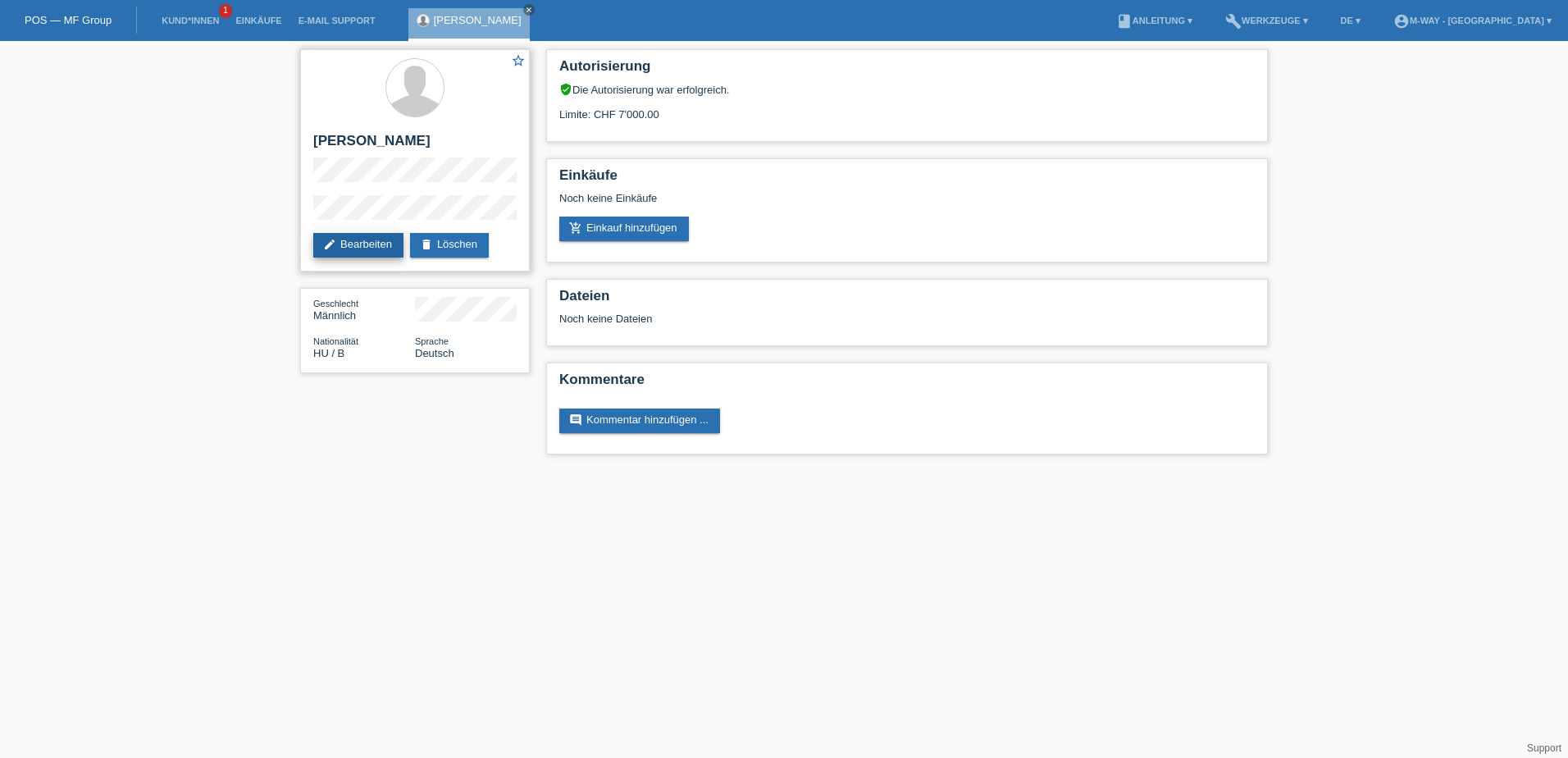
click at [375, 245] on link "edit Bearbeiten" at bounding box center [358, 246] width 90 height 25
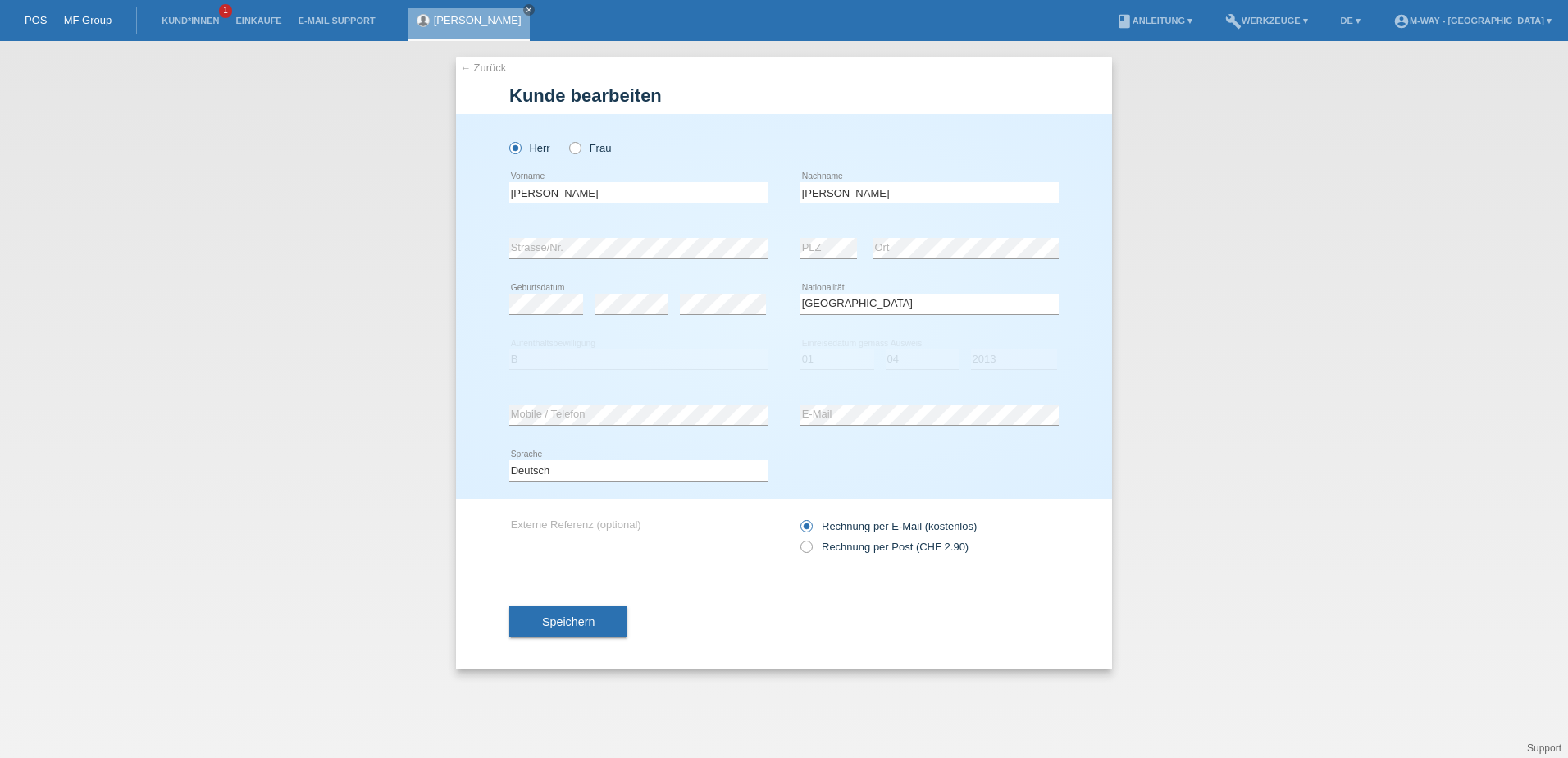
select select "HU"
select select "B"
select select "01"
select select "04"
select select "2013"
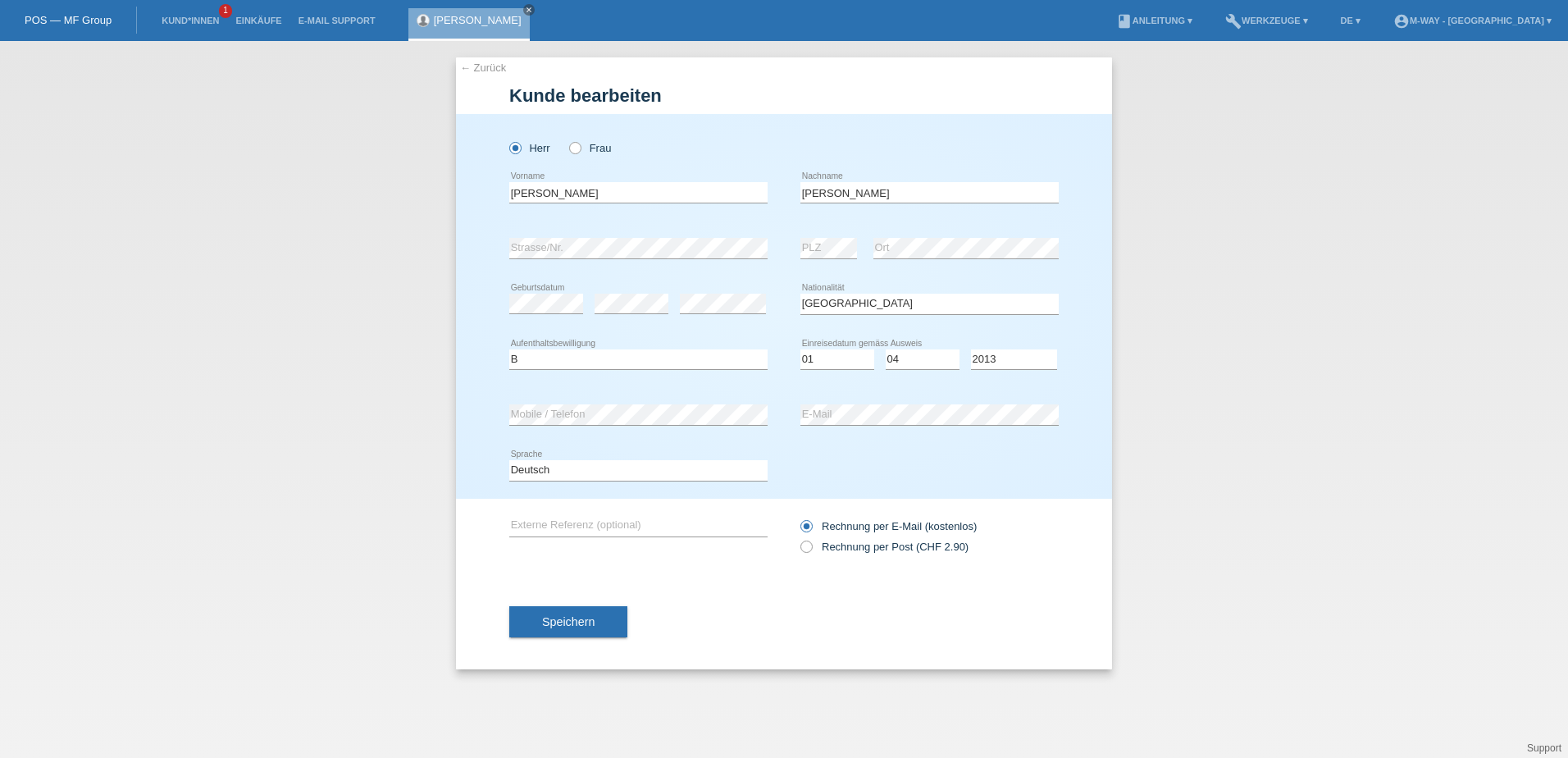
click at [376, 235] on div "← Zurück Kunde bearbeiten Herr Frau Buzas error Vorname Erik C" at bounding box center [784, 400] width 1568 height 718
click at [485, 69] on link "← Zurück" at bounding box center [483, 67] width 46 height 12
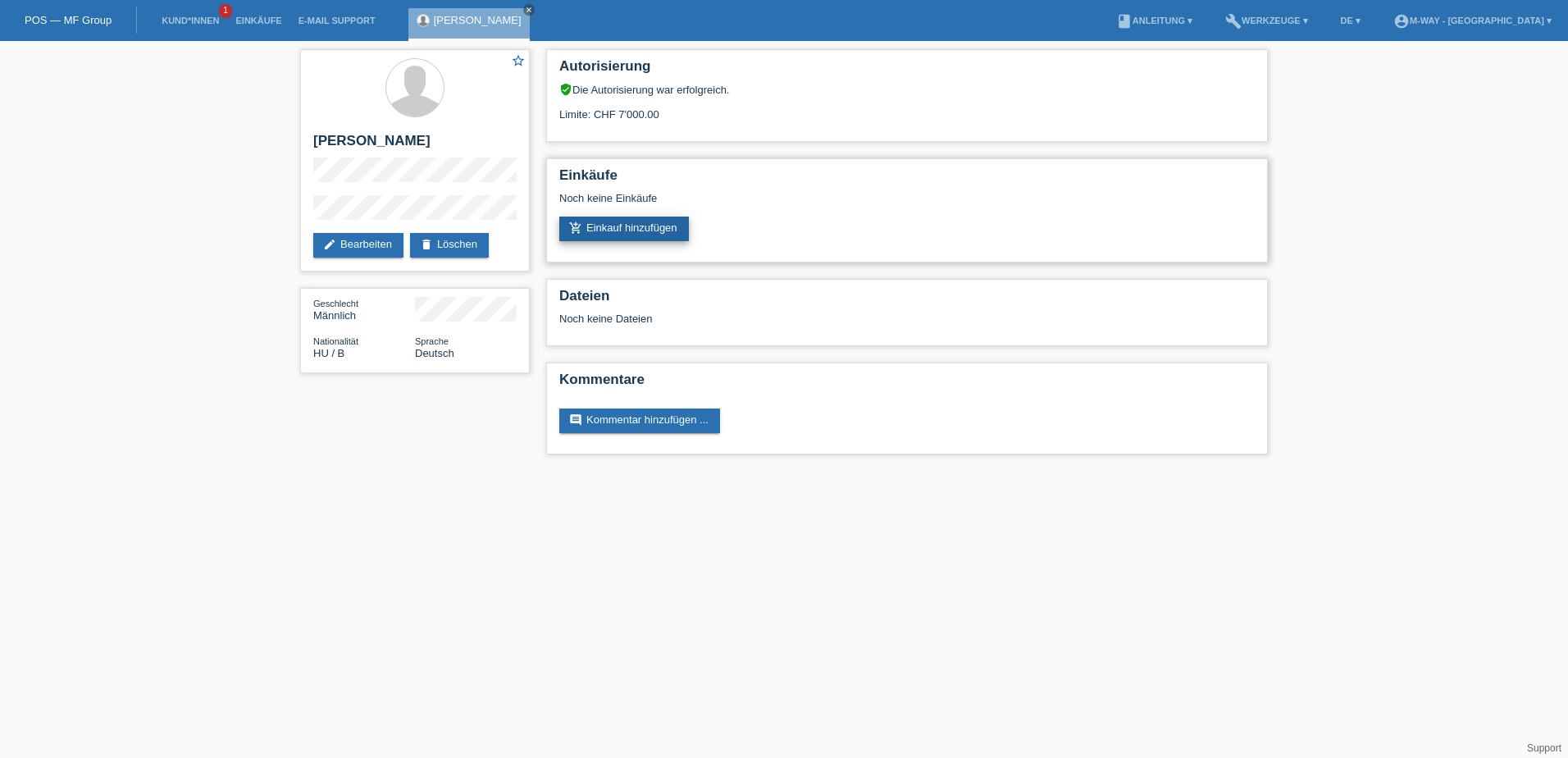
click at [650, 233] on link "add_shopping_cart Einkauf hinzufügen" at bounding box center [624, 230] width 130 height 25
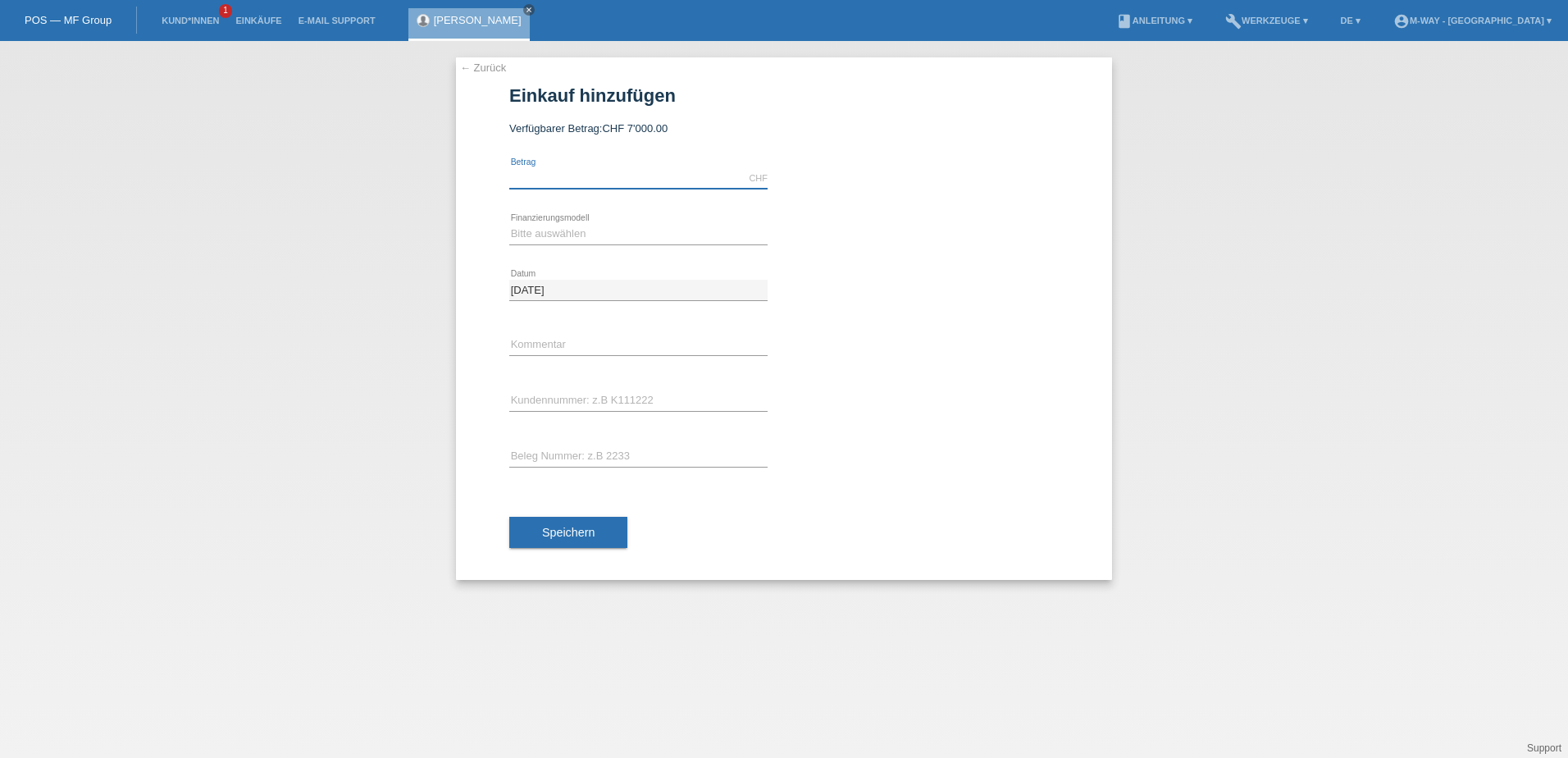
click at [550, 173] on input "text" at bounding box center [638, 178] width 258 height 20
type input "4854.30"
click at [559, 228] on select "Bitte auswählen Fixe Raten Kauf auf Rechnung mit Teilzahlungsoption" at bounding box center [638, 233] width 258 height 20
select select "77"
click at [509, 224] on select "Bitte auswählen Fixe Raten Kauf auf Rechnung mit Teilzahlungsoption" at bounding box center [638, 233] width 258 height 20
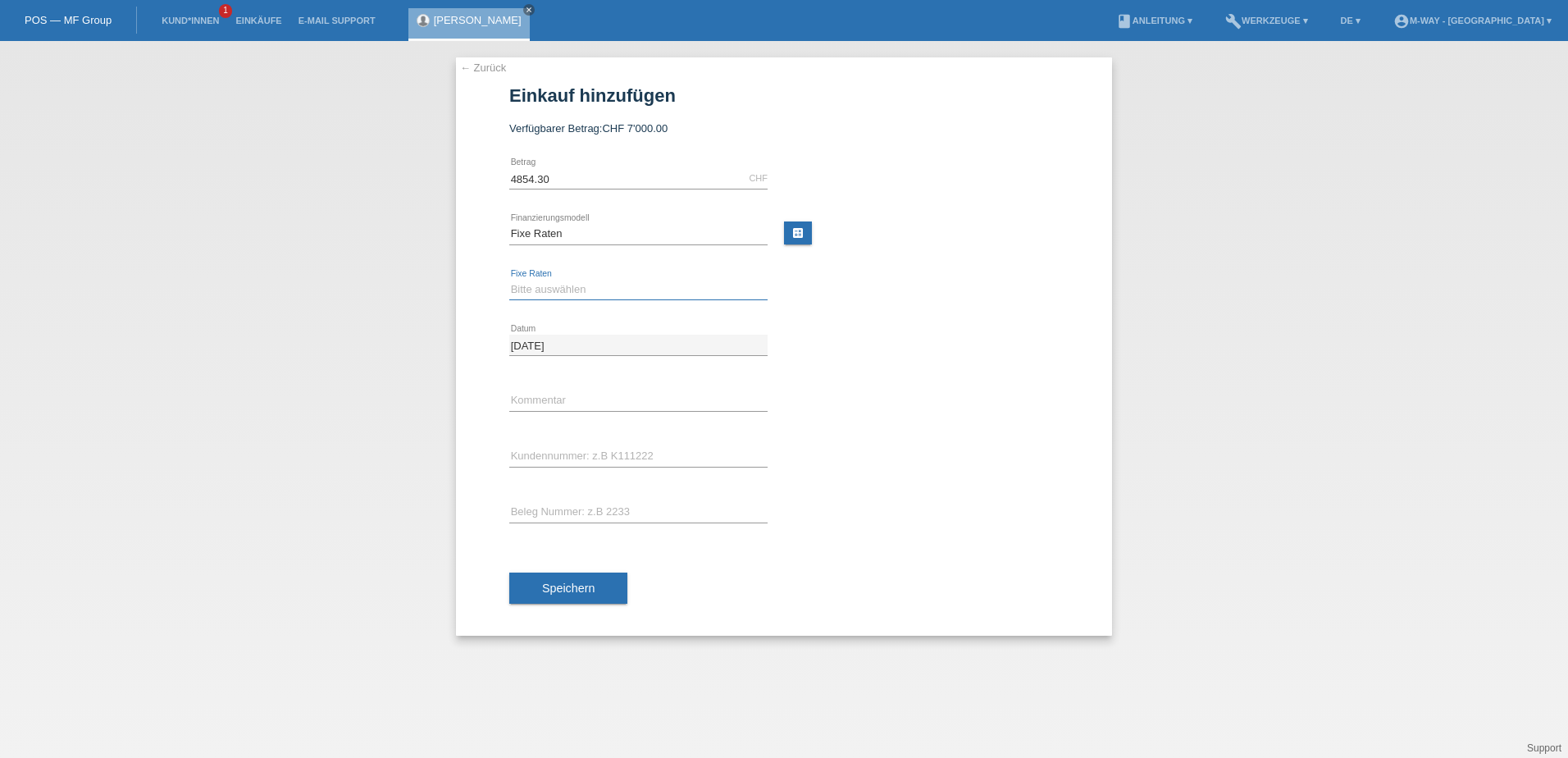
click at [569, 286] on select "Bitte auswählen 4 Raten 5 Raten 6 Raten 7 Raten 8 Raten 9 Raten 10 Raten 11 Rat…" at bounding box center [638, 289] width 258 height 20
select select "203"
click at [509, 280] on select "Bitte auswählen 4 Raten 5 Raten 6 Raten 7 Raten 8 Raten 9 Raten 10 Raten 11 Rat…" at bounding box center [638, 289] width 258 height 20
click at [556, 393] on input "text" at bounding box center [638, 401] width 258 height 20
type input "bitte ausnahme 36mo"
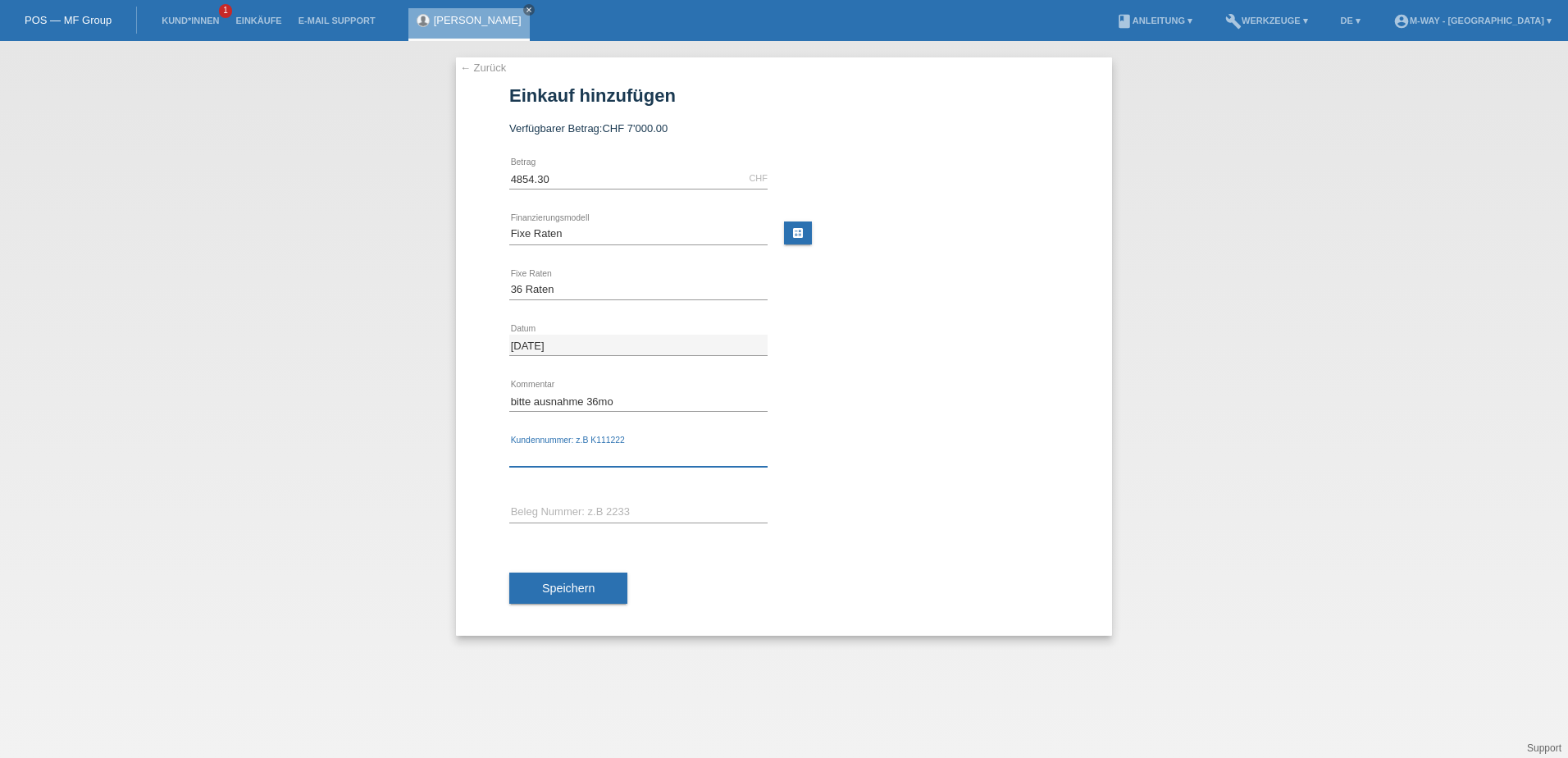
click at [558, 455] on input "text" at bounding box center [638, 456] width 258 height 20
type input "K293532"
click at [567, 521] on input "text" at bounding box center [638, 512] width 258 height 20
type input "95061"
click at [593, 582] on span "Speichern" at bounding box center [568, 589] width 53 height 13
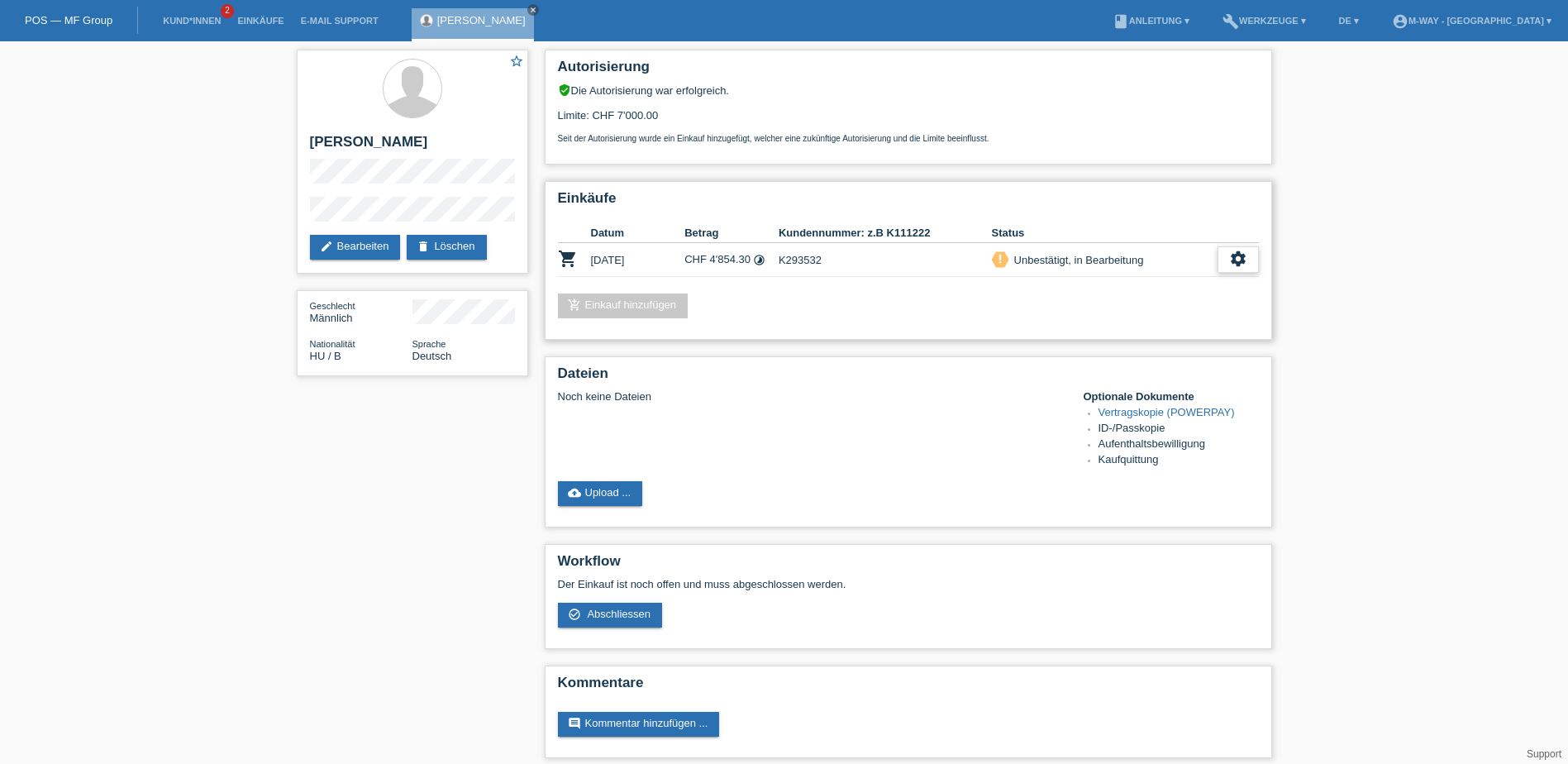
click at [1226, 260] on div "settings" at bounding box center [1238, 260] width 42 height 26
click at [1244, 262] on icon "settings" at bounding box center [1238, 259] width 18 height 18
click at [1126, 336] on span "Abschliessen" at bounding box center [1106, 335] width 69 height 20
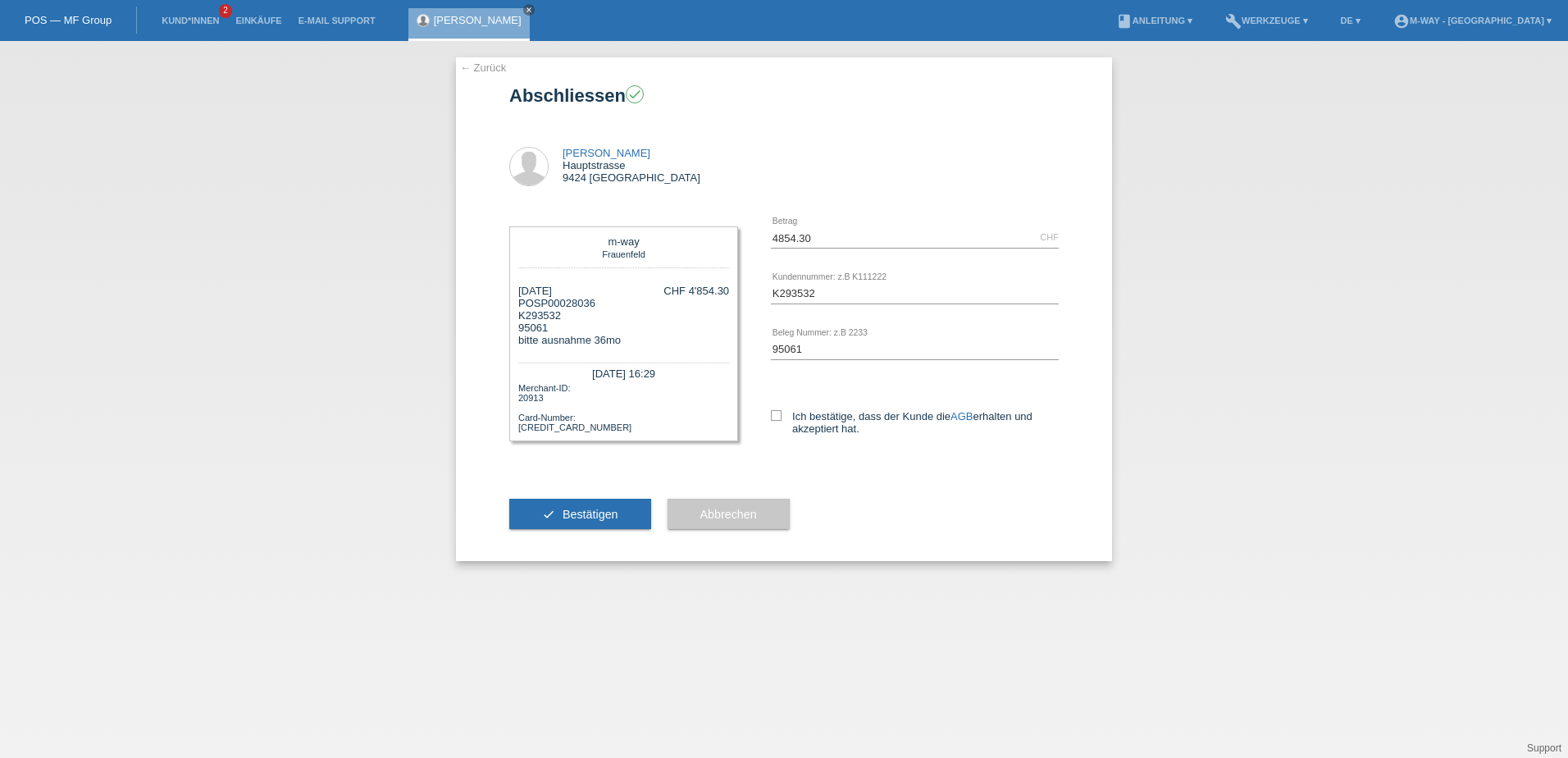
drag, startPoint x: 777, startPoint y: 418, endPoint x: 768, endPoint y: 425, distance: 11.4
click at [777, 417] on icon at bounding box center [776, 415] width 11 height 11
click at [777, 417] on input "Ich bestätige, dass der Kunde die AGB erhalten und akzeptiert hat." at bounding box center [776, 415] width 11 height 11
checkbox input "true"
click at [571, 514] on span "Bestätigen" at bounding box center [591, 515] width 56 height 13
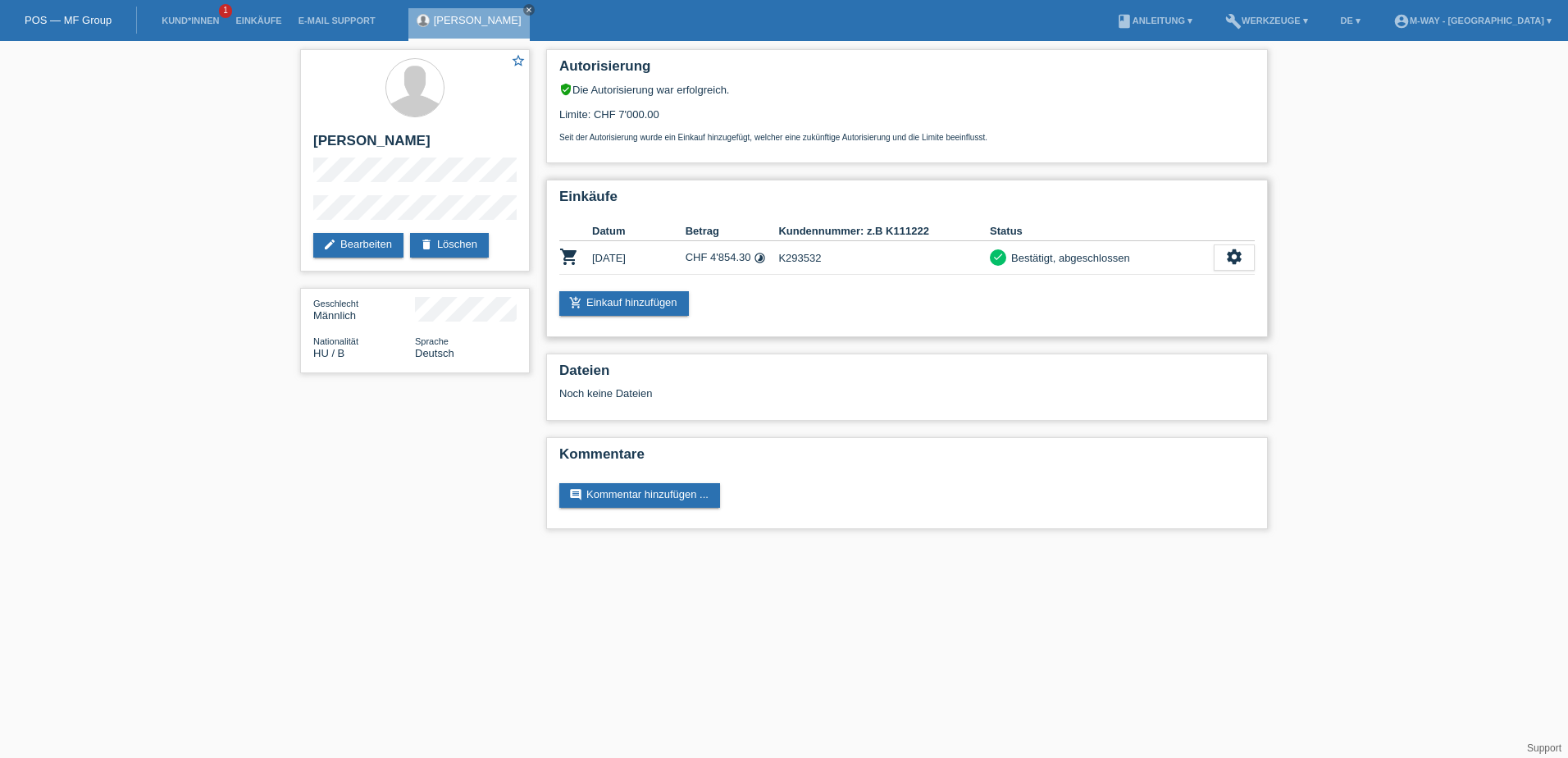
click at [735, 246] on td "CHF 4'854.30 timelapse" at bounding box center [732, 257] width 93 height 34
click at [1237, 253] on icon "settings" at bounding box center [1234, 257] width 18 height 18
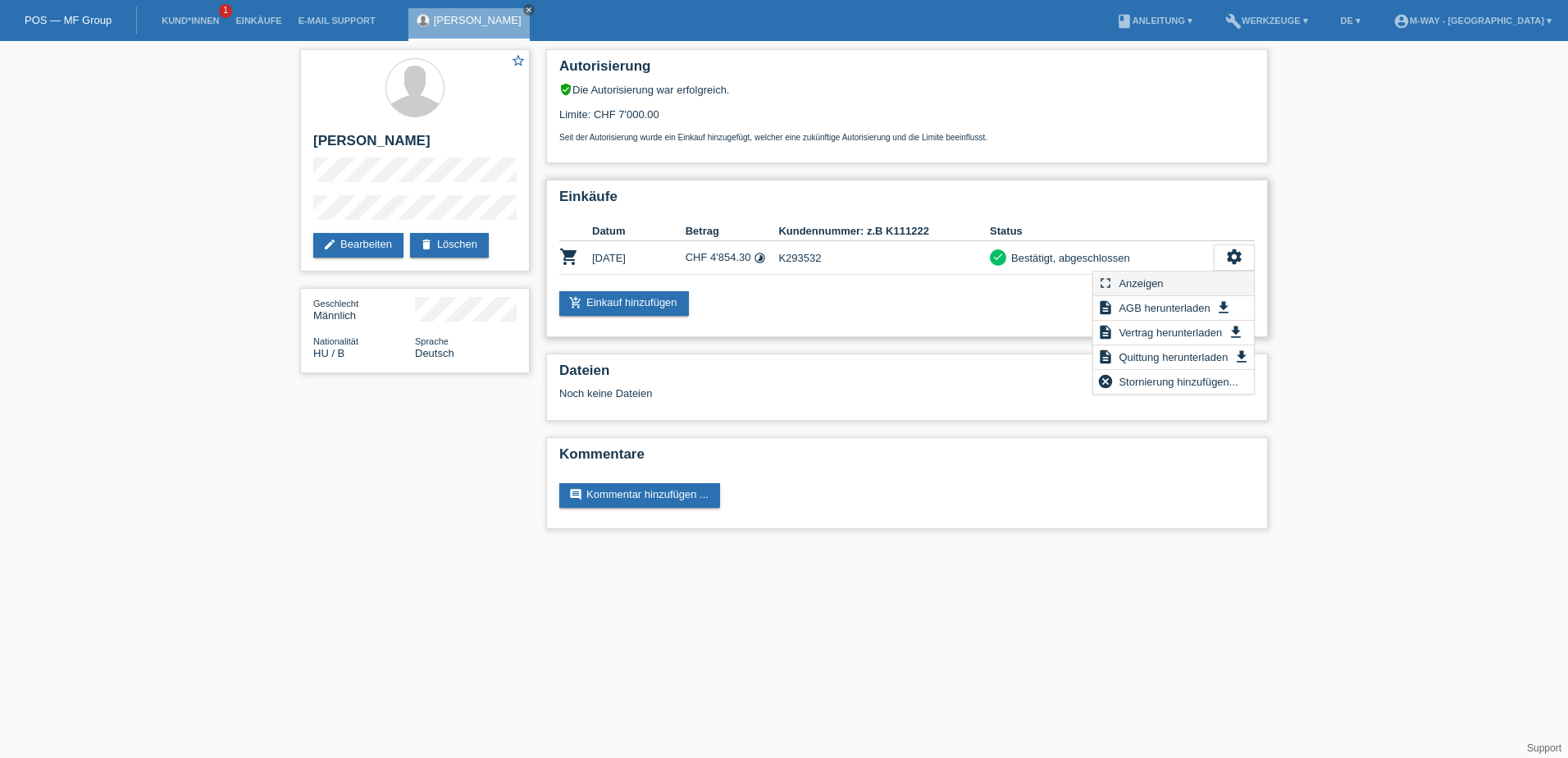
click at [1162, 279] on span "Anzeigen" at bounding box center [1141, 282] width 49 height 20
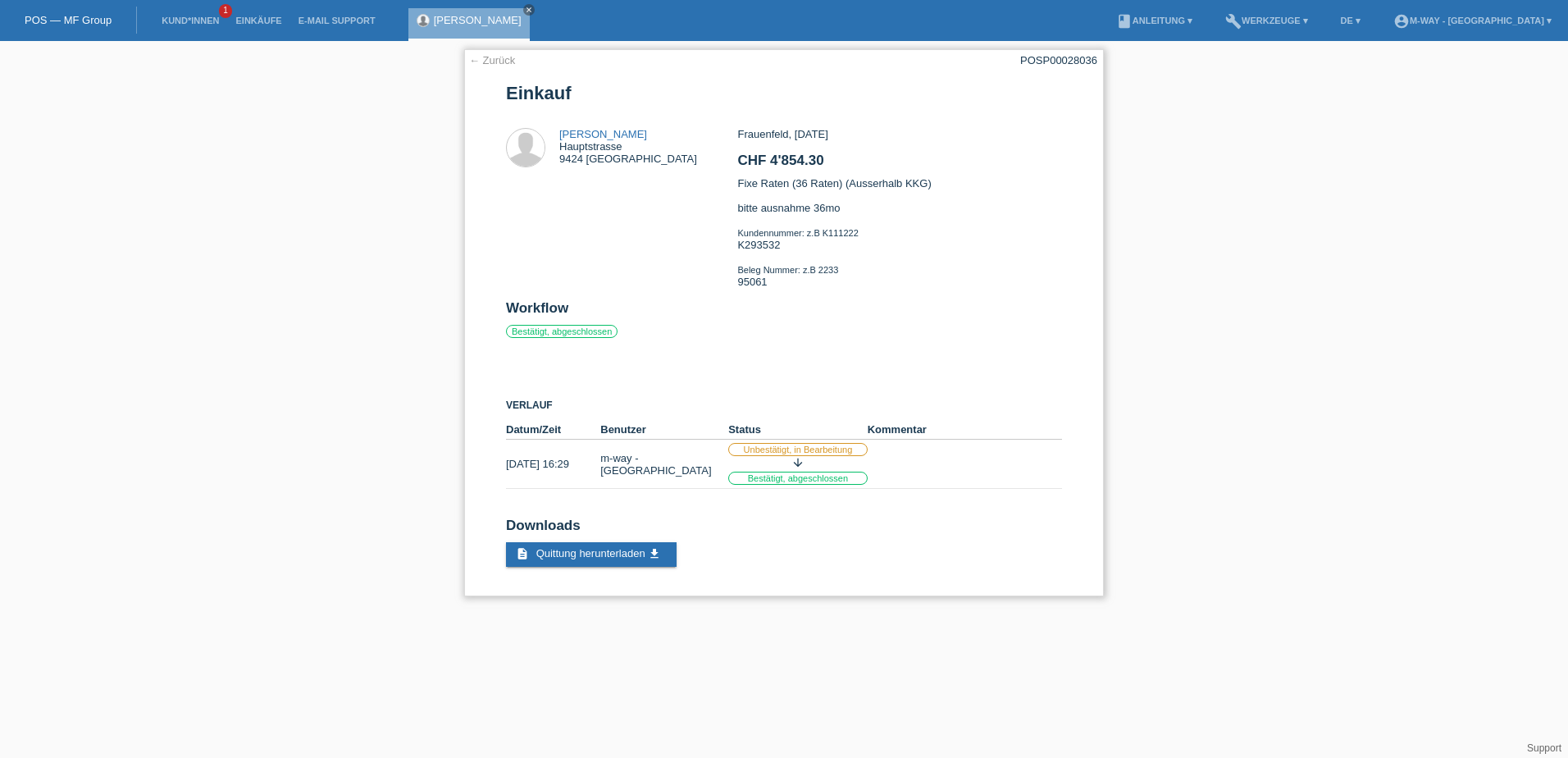
click at [908, 179] on div "Frauenfeld, [DATE] CHF 4'854.30 Fixe Raten (36 Raten) (Ausserhalb KKG) bitte au…" at bounding box center [899, 213] width 324 height 172
drag, startPoint x: 908, startPoint y: 179, endPoint x: 819, endPoint y: 209, distance: 93.9
click at [819, 209] on div "Frauenfeld, [DATE] CHF 4'854.30 Fixe Raten (36 Raten) (Ausserhalb KKG) bitte au…" at bounding box center [899, 213] width 324 height 172
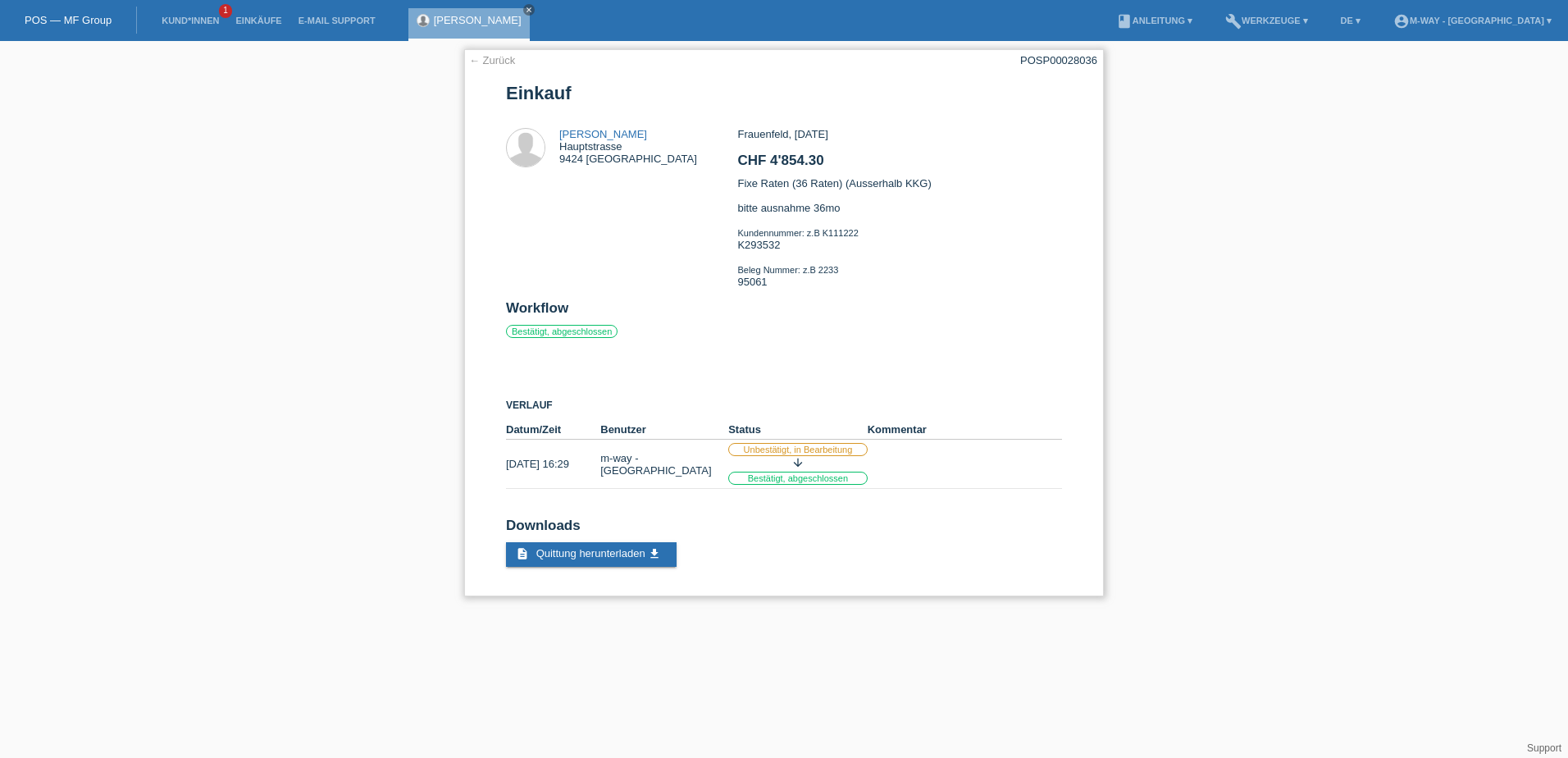
click at [819, 209] on div "Frauenfeld, 26.09.2025 CHF 4'854.30 Fixe Raten (36 Raten) (Ausserhalb KKG) bitt…" at bounding box center [899, 213] width 324 height 172
click at [591, 551] on span "Quittung herunterladen" at bounding box center [591, 553] width 109 height 12
click at [589, 160] on div "Buzas Erik Hauptstrasse 9424 Rheineck" at bounding box center [629, 146] width 138 height 37
click at [486, 56] on link "← Zurück" at bounding box center [493, 60] width 46 height 12
